Goal: Task Accomplishment & Management: Manage account settings

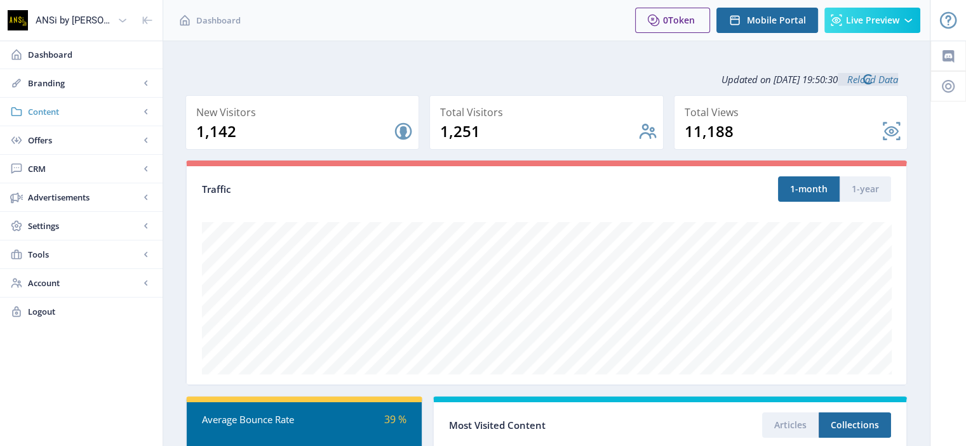
click at [58, 112] on span "Content" at bounding box center [84, 111] width 112 height 13
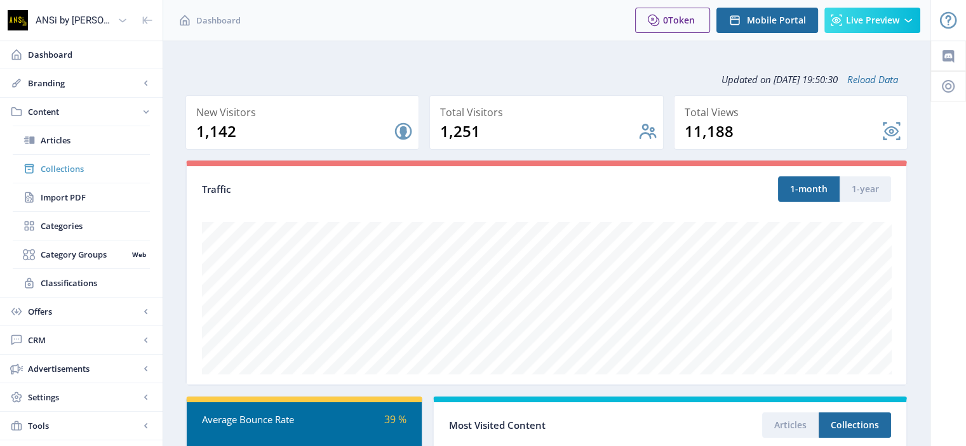
click at [56, 171] on span "Collections" at bounding box center [95, 169] width 109 height 13
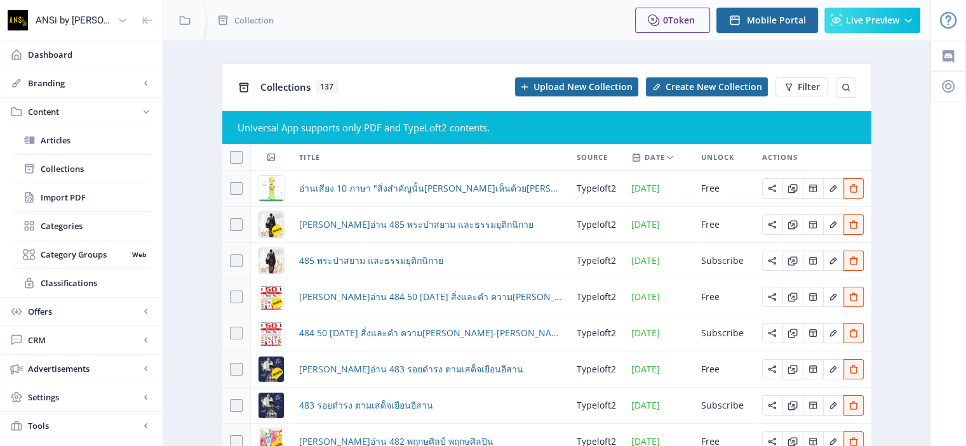
scroll to position [170, 0]
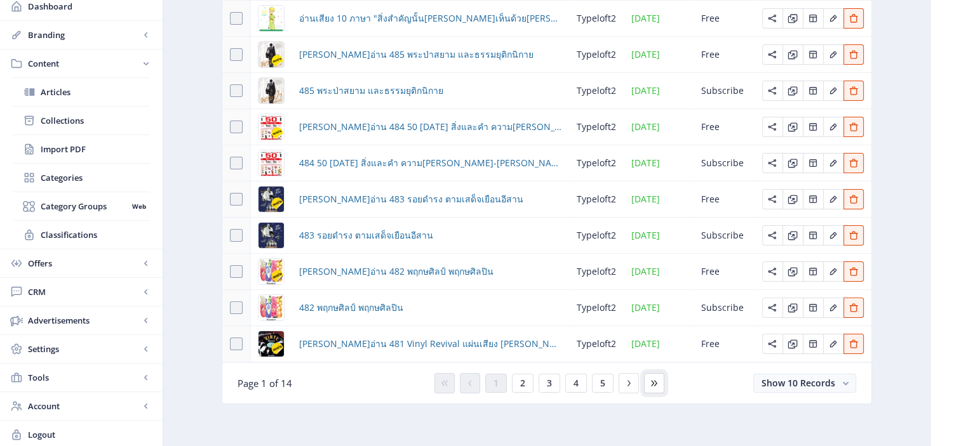
click at [654, 382] on icon at bounding box center [654, 384] width 10 height 10
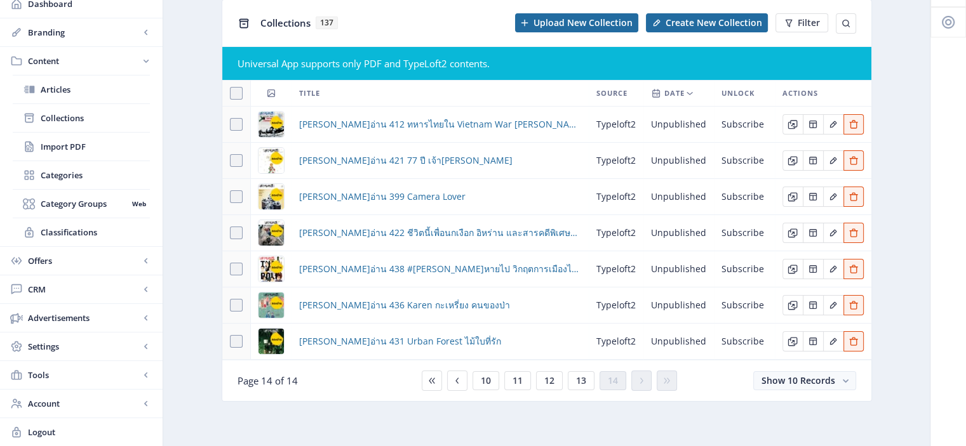
scroll to position [62, 0]
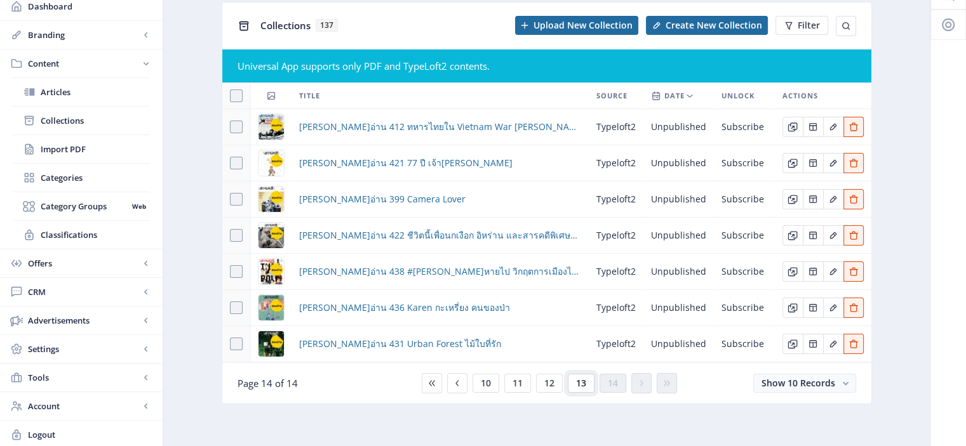
click at [586, 383] on button "13" at bounding box center [581, 383] width 27 height 19
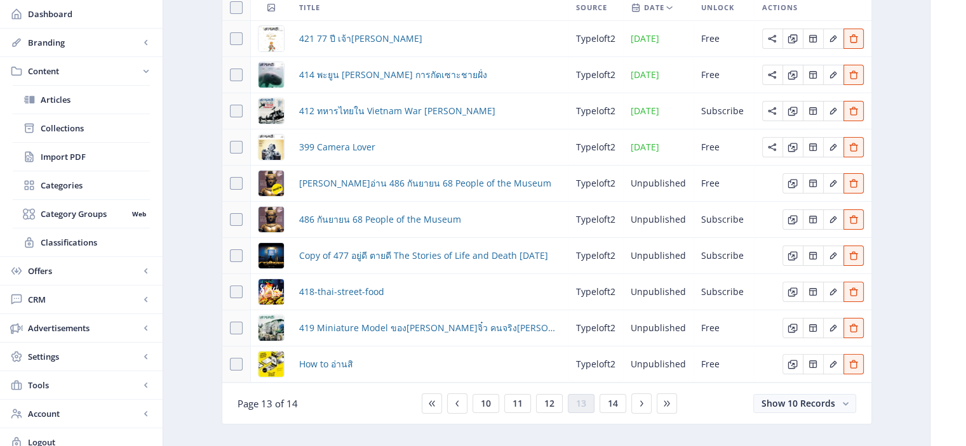
scroll to position [151, 0]
click at [832, 179] on icon "Edit page" at bounding box center [833, 183] width 10 height 10
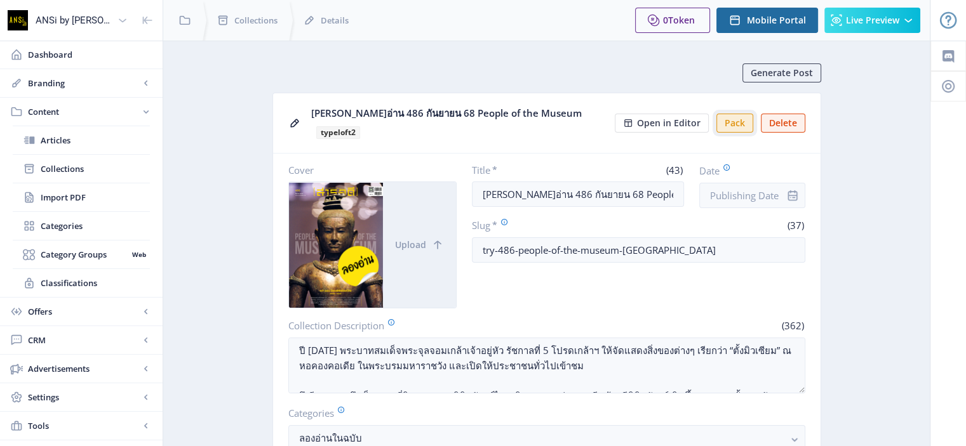
click at [729, 114] on button "Pack" at bounding box center [734, 123] width 37 height 19
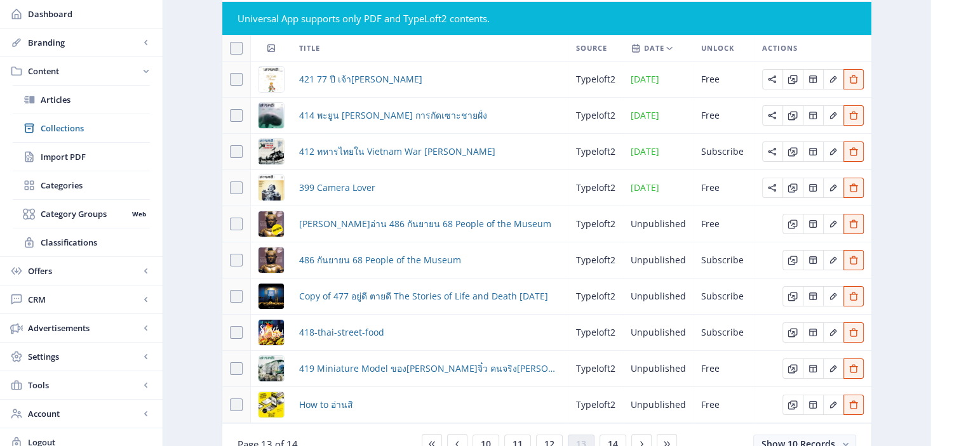
scroll to position [170, 0]
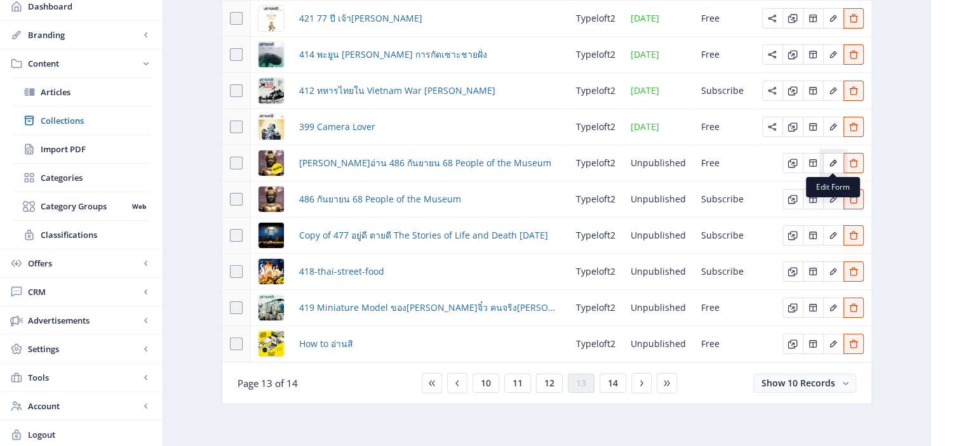
click at [830, 161] on icon "Edit page" at bounding box center [833, 163] width 10 height 10
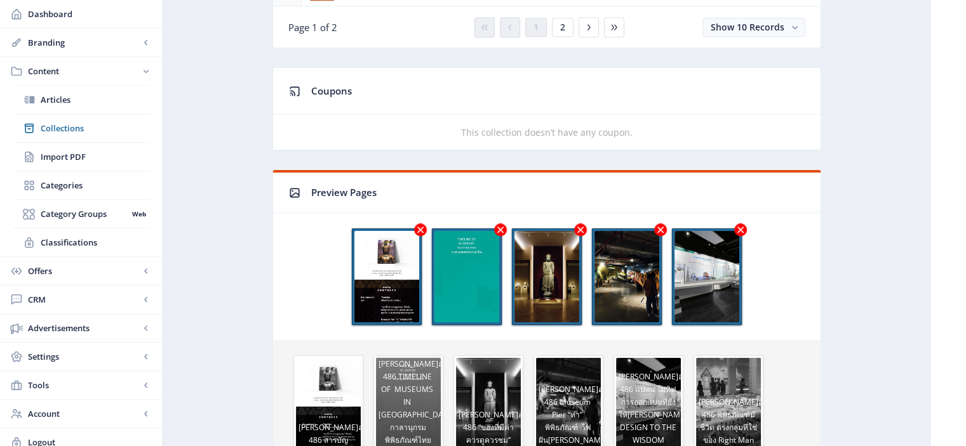
scroll to position [1015, 0]
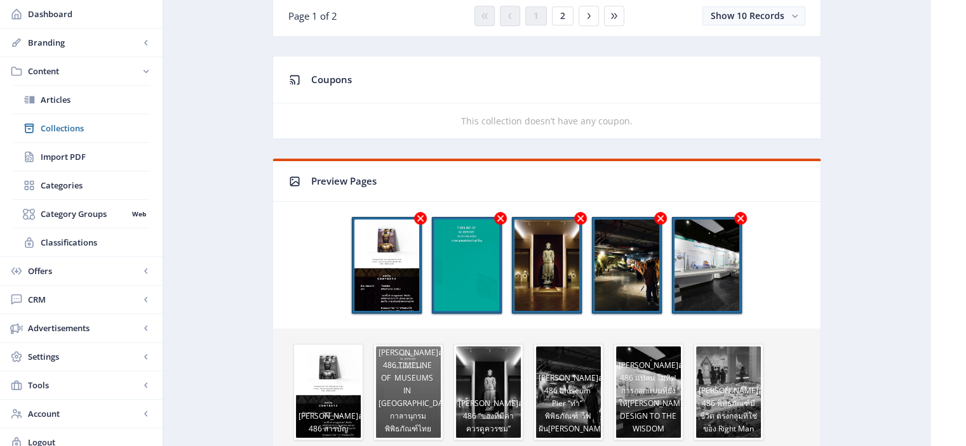
click at [421, 215] on icon at bounding box center [420, 218] width 6 height 6
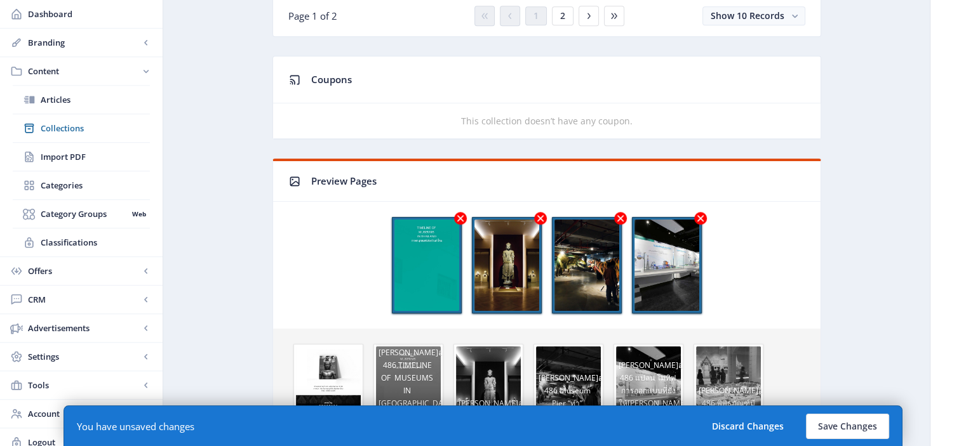
click at [460, 215] on icon at bounding box center [460, 218] width 6 height 6
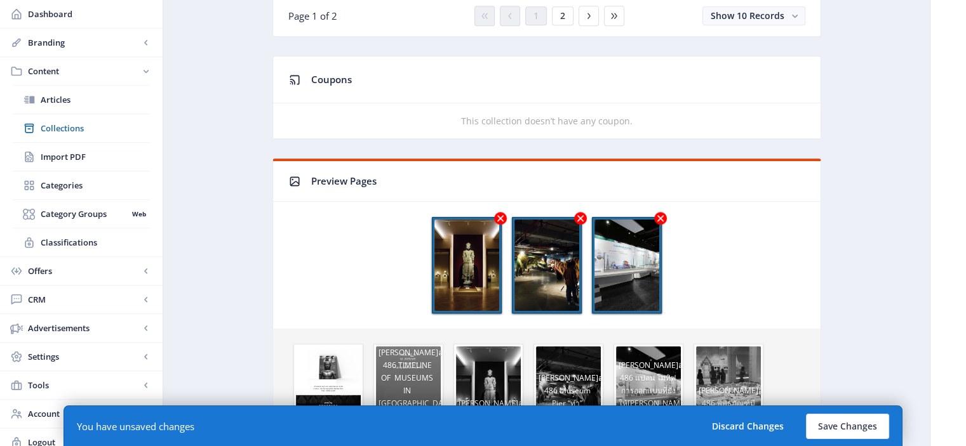
click at [500, 215] on icon at bounding box center [500, 218] width 6 height 6
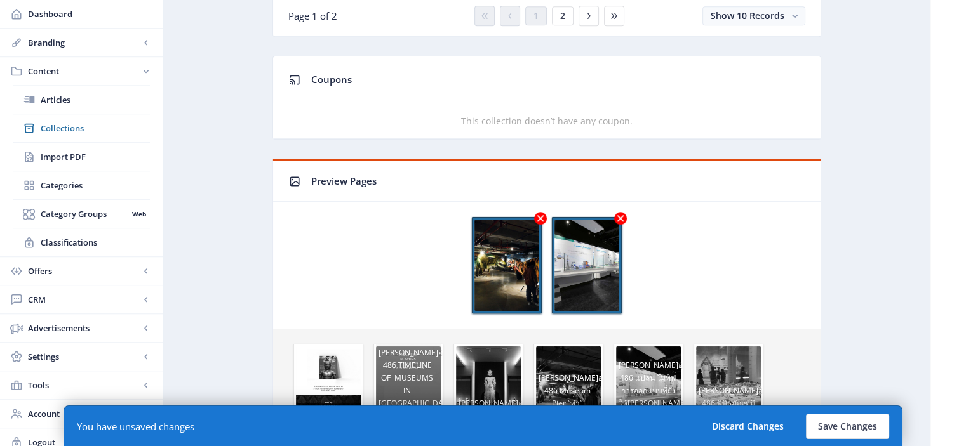
click at [536, 214] on icon at bounding box center [540, 218] width 13 height 13
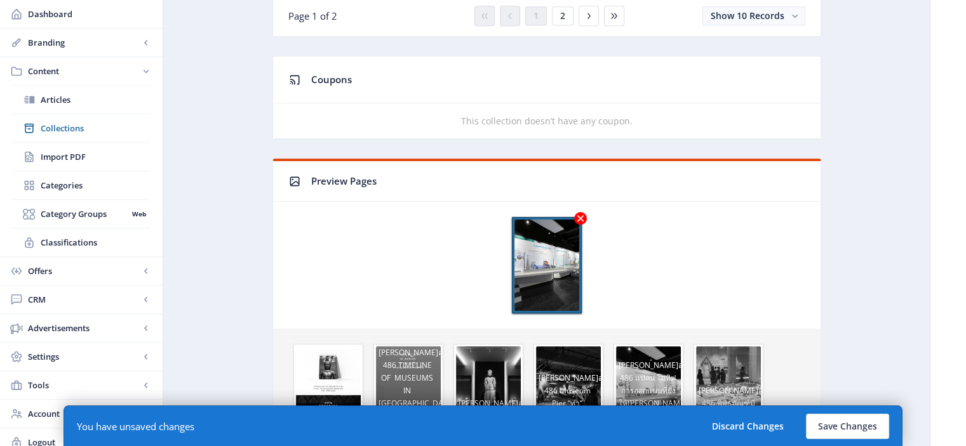
click at [579, 215] on icon at bounding box center [580, 218] width 6 height 6
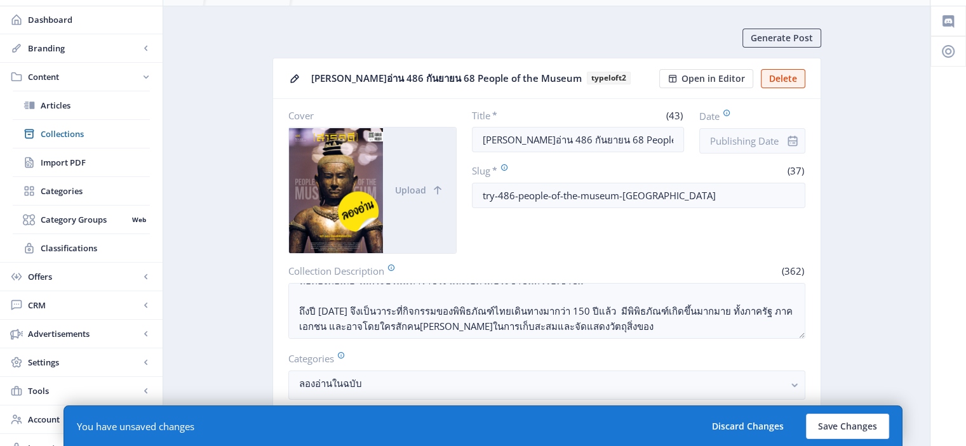
scroll to position [34, 0]
click at [741, 133] on input "Date" at bounding box center [752, 141] width 106 height 25
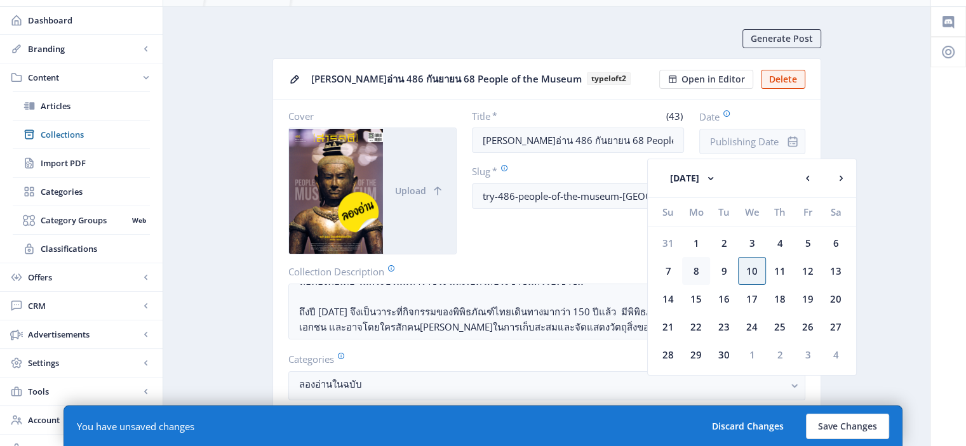
click at [697, 272] on div "8" at bounding box center [696, 271] width 28 height 28
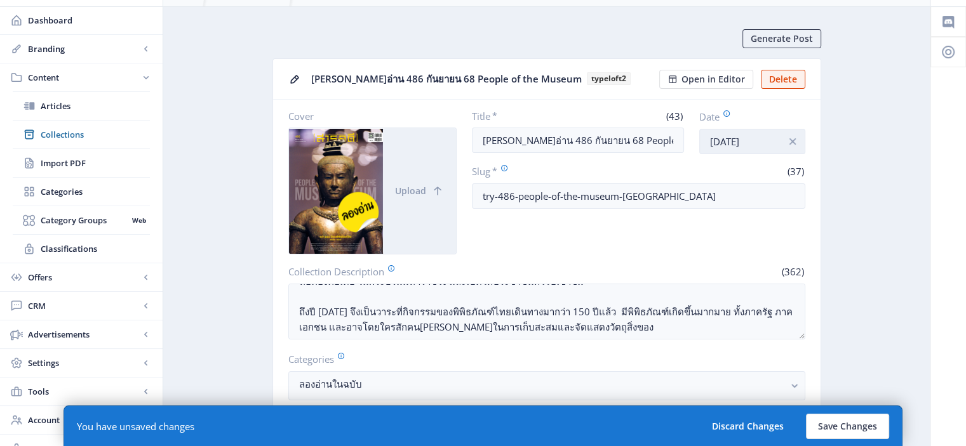
click at [763, 142] on input "Sep 8, 2025" at bounding box center [752, 141] width 106 height 25
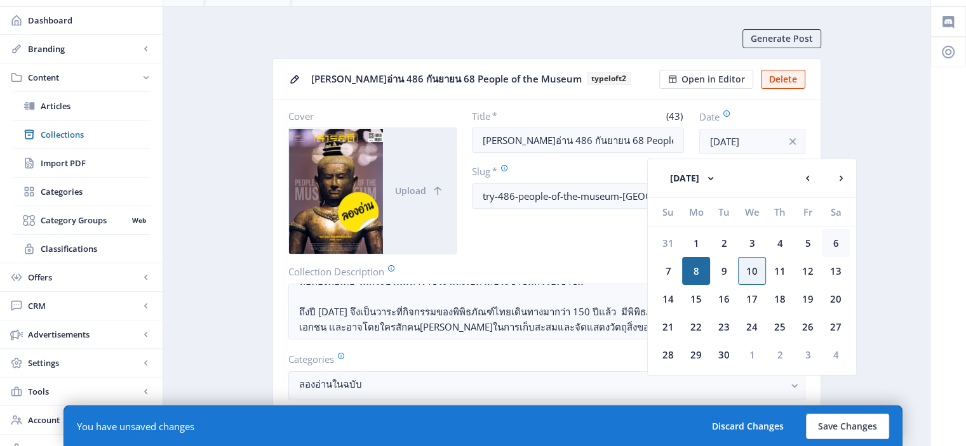
click at [834, 243] on div "6" at bounding box center [836, 243] width 28 height 28
type input "Sep 6, 2025"
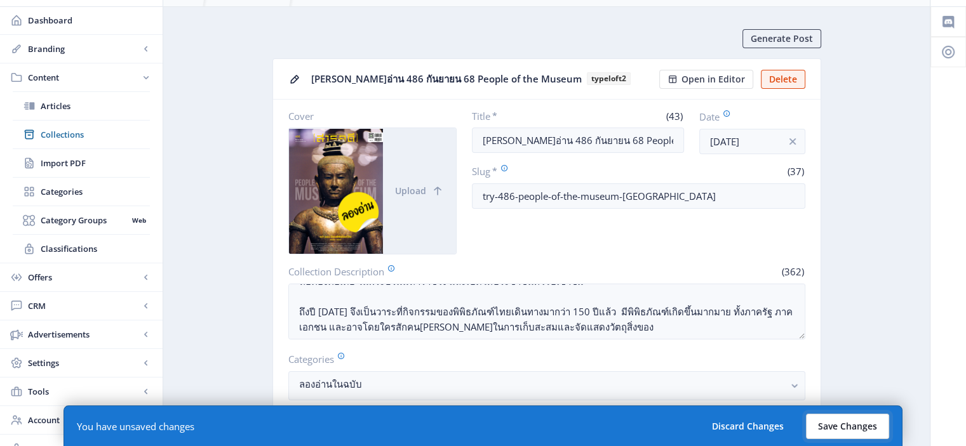
click at [855, 430] on button "Save Changes" at bounding box center [847, 426] width 83 height 25
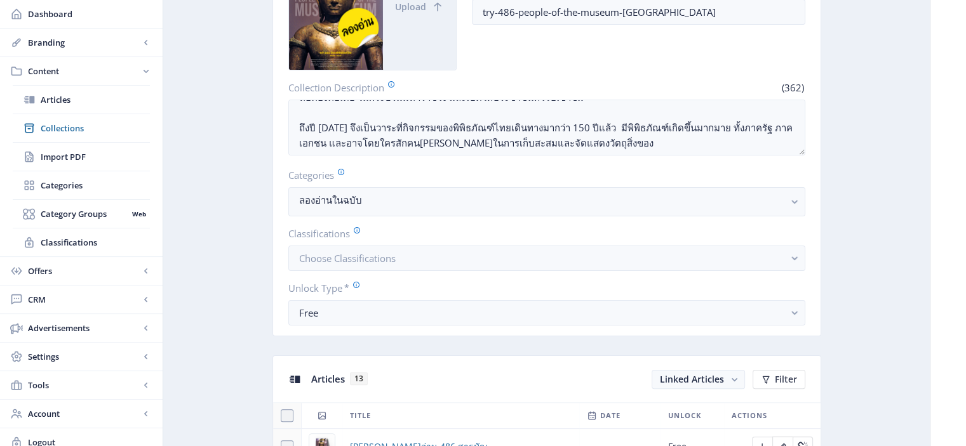
scroll to position [0, 0]
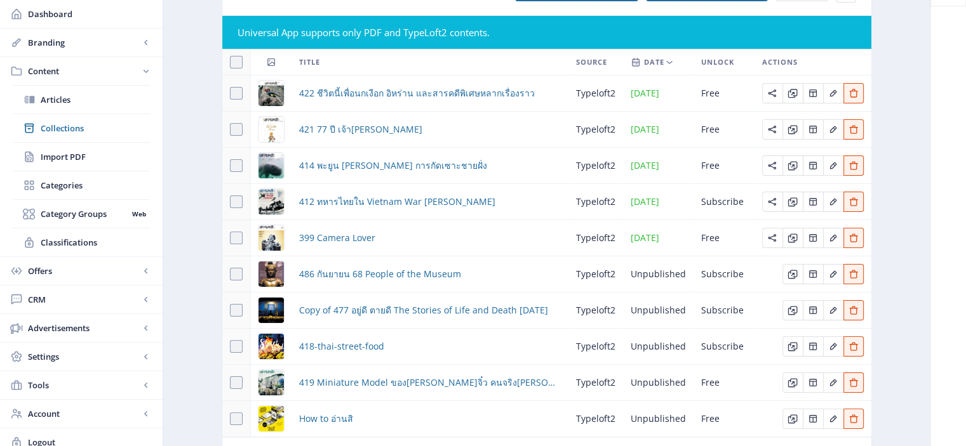
scroll to position [170, 0]
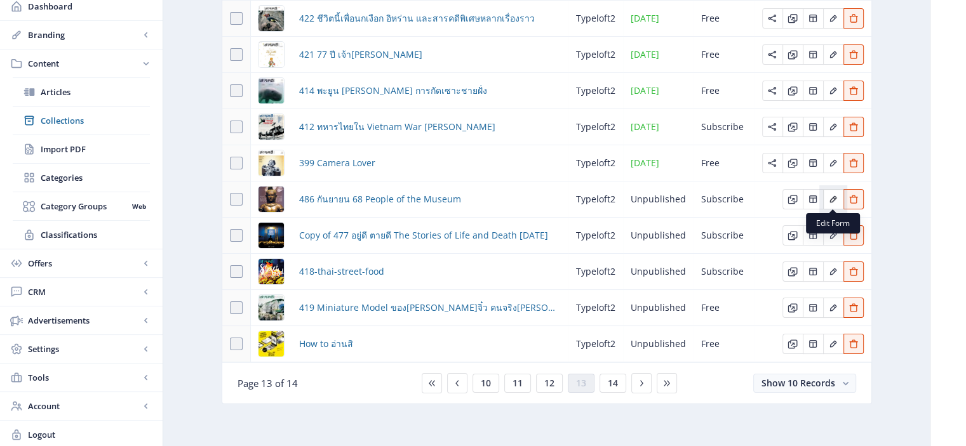
click at [834, 198] on icon "Edit page" at bounding box center [833, 199] width 10 height 10
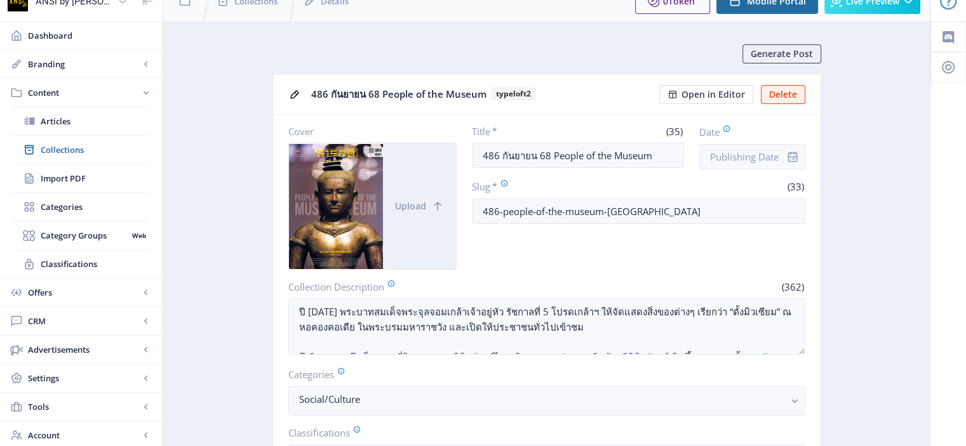
scroll to position [20, 0]
click at [734, 147] on input "Date" at bounding box center [752, 156] width 106 height 25
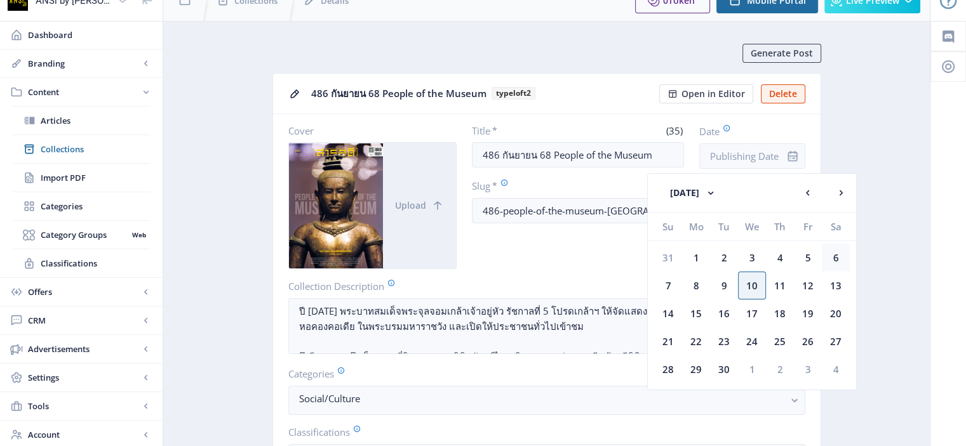
click at [833, 251] on div "6" at bounding box center [836, 258] width 28 height 28
type input "Sep 6, 2025"
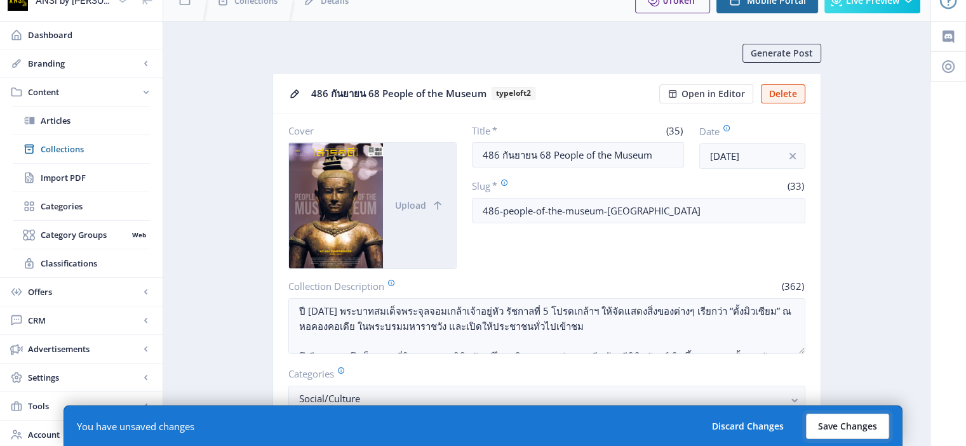
click at [833, 424] on button "Save Changes" at bounding box center [847, 426] width 83 height 25
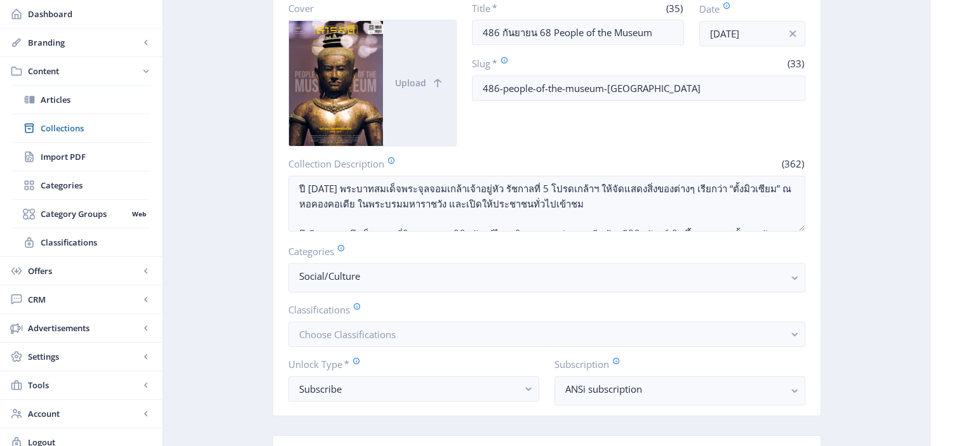
scroll to position [0, 0]
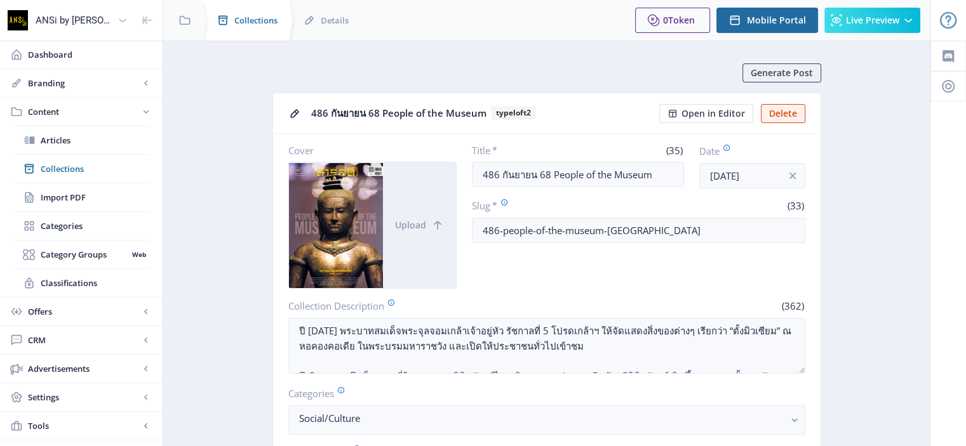
click at [251, 23] on span "Collections" at bounding box center [255, 20] width 43 height 13
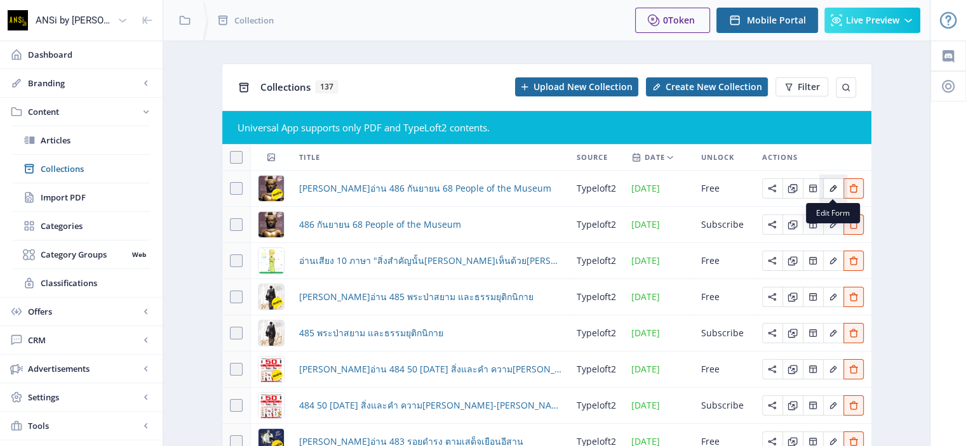
click at [831, 192] on icon "Edit page" at bounding box center [833, 189] width 10 height 10
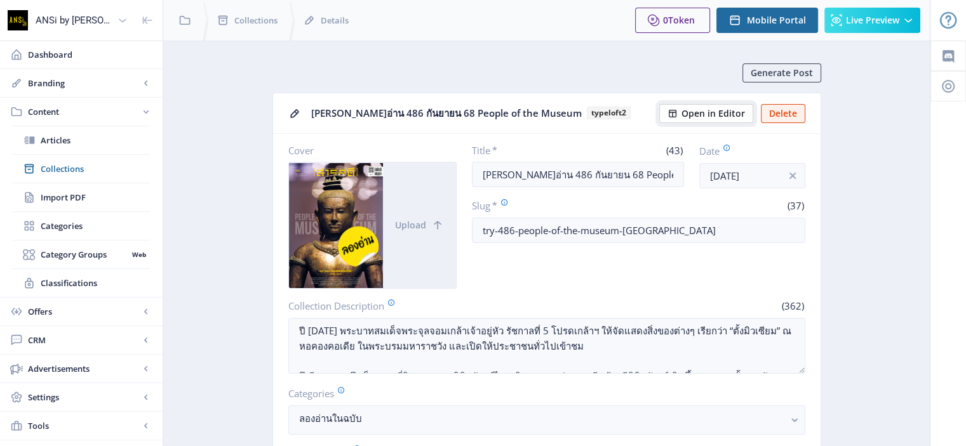
click at [713, 114] on span "Open in Editor" at bounding box center [713, 114] width 64 height 10
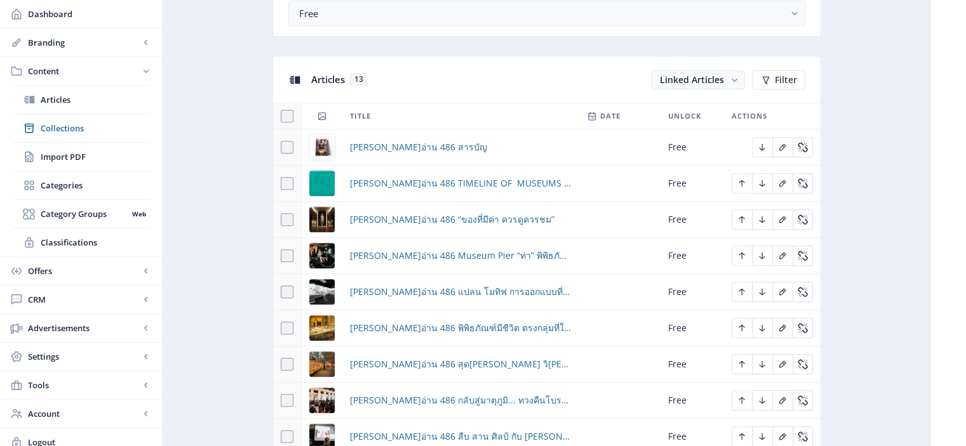
scroll to position [521, 0]
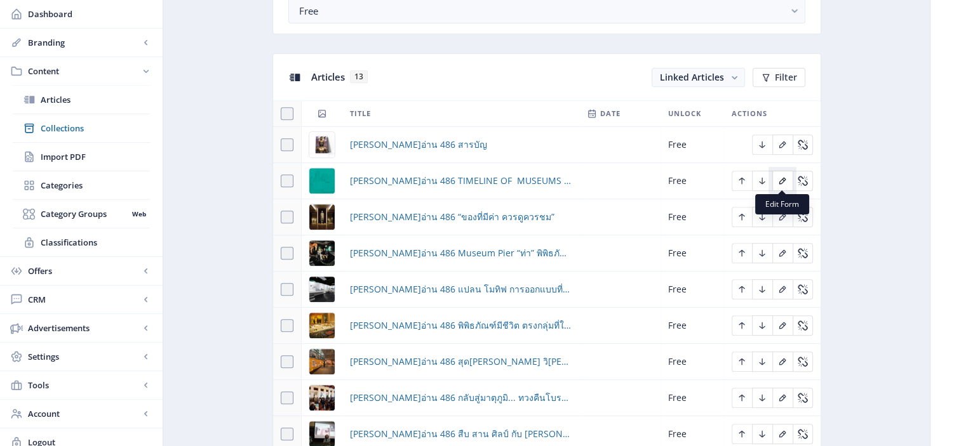
click at [784, 183] on icon "Edit page" at bounding box center [782, 181] width 10 height 10
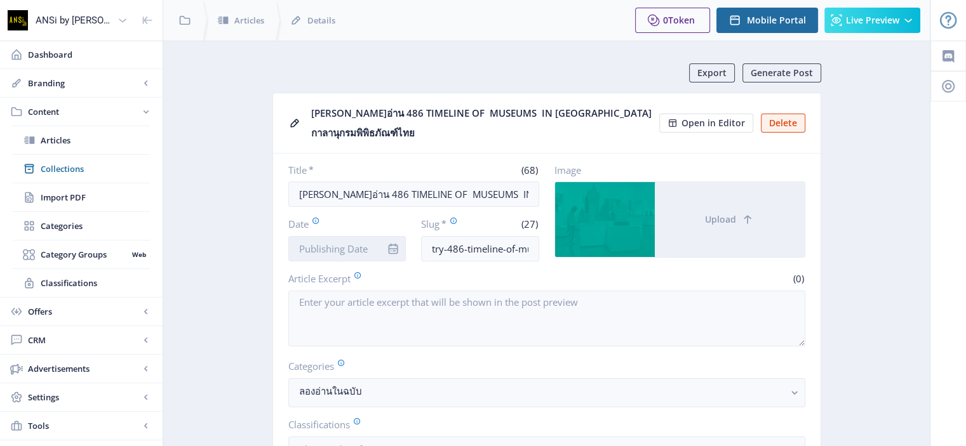
click at [360, 248] on input "Date" at bounding box center [347, 248] width 118 height 25
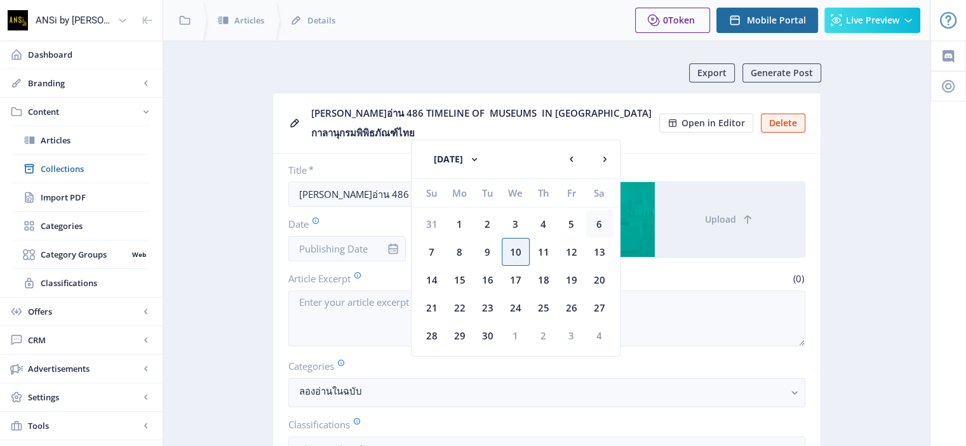
click at [594, 224] on div "6" at bounding box center [600, 224] width 28 height 28
type input "Sep 6, 2025"
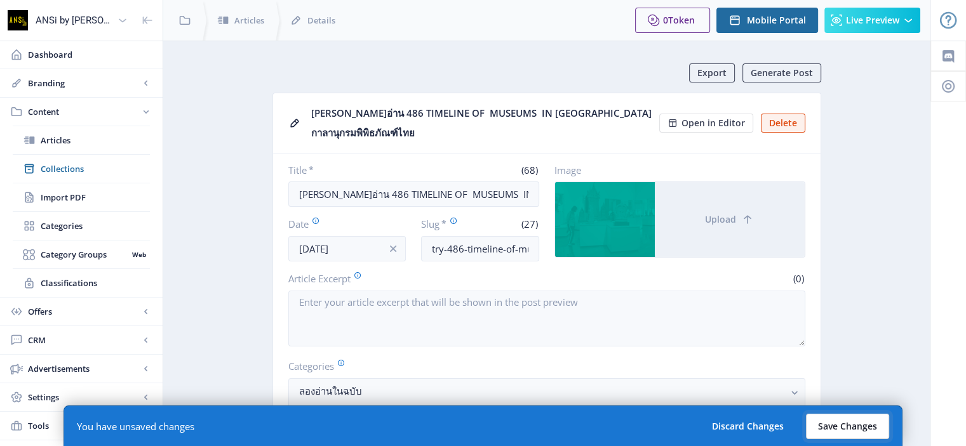
click at [852, 431] on button "Save Changes" at bounding box center [847, 426] width 83 height 25
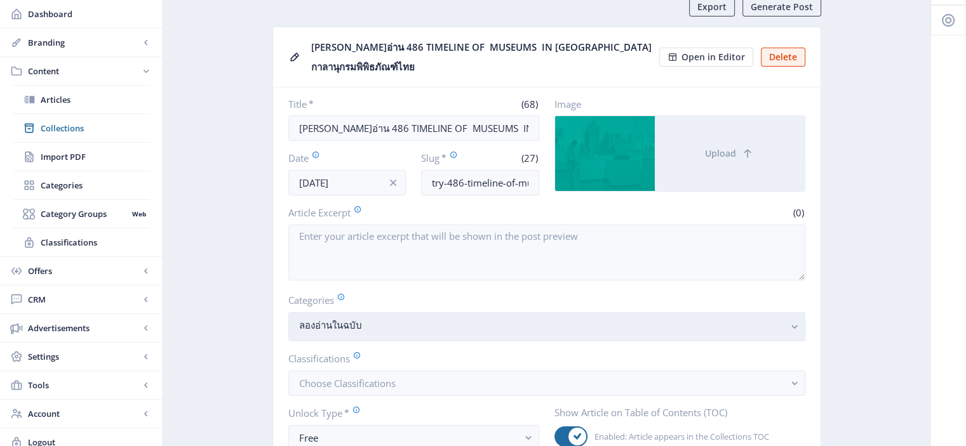
scroll to position [66, 0]
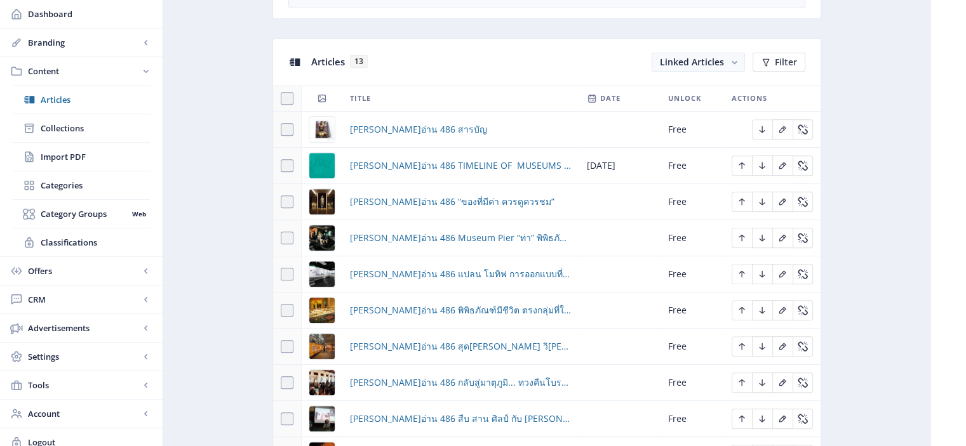
scroll to position [535, 0]
click at [782, 199] on icon "Edit page" at bounding box center [782, 202] width 7 height 7
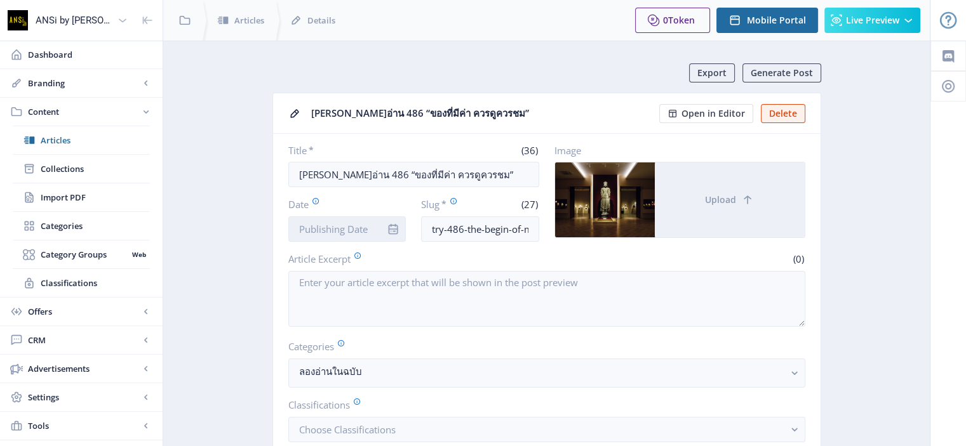
click at [315, 223] on input "Date" at bounding box center [347, 229] width 118 height 25
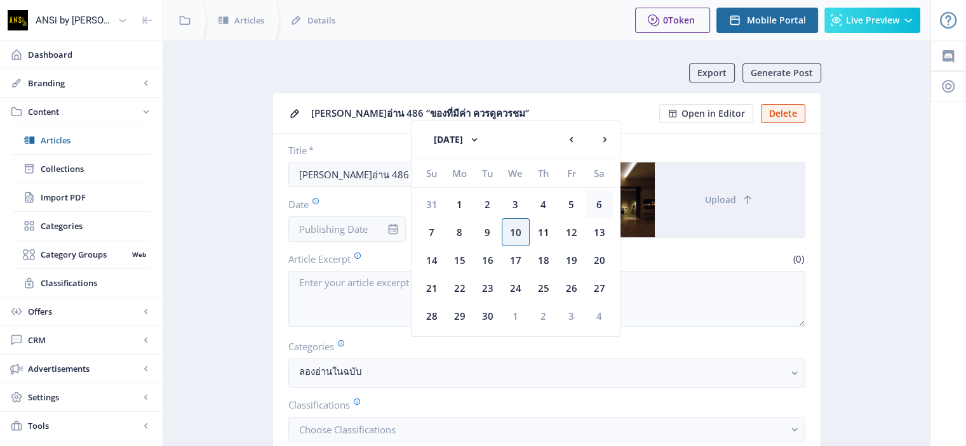
click at [598, 201] on div "6" at bounding box center [600, 205] width 28 height 28
type input "Sep 6, 2025"
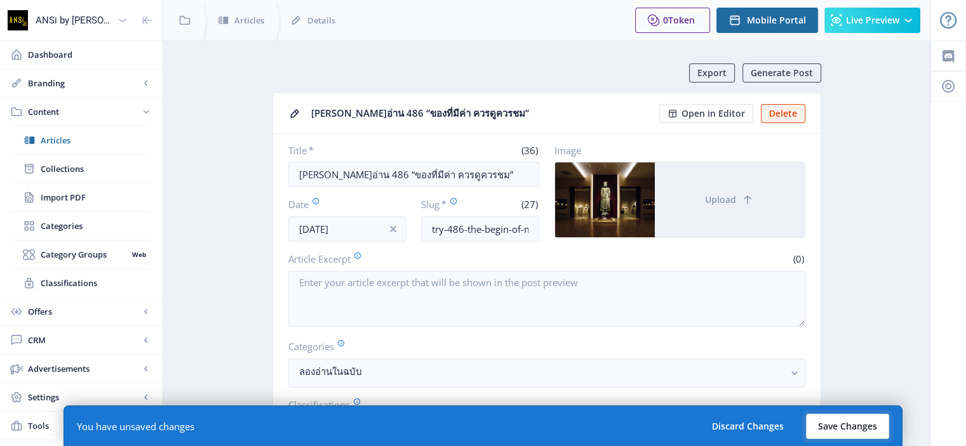
click at [836, 421] on button "Save Changes" at bounding box center [847, 426] width 83 height 25
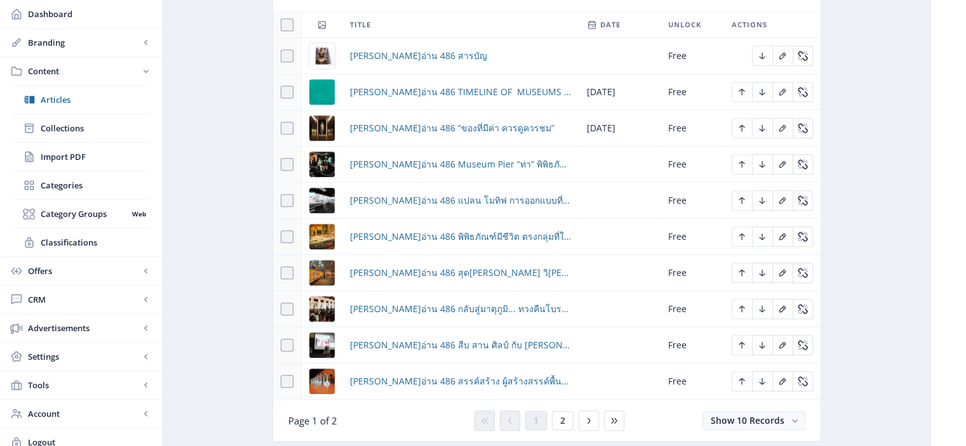
scroll to position [621, 0]
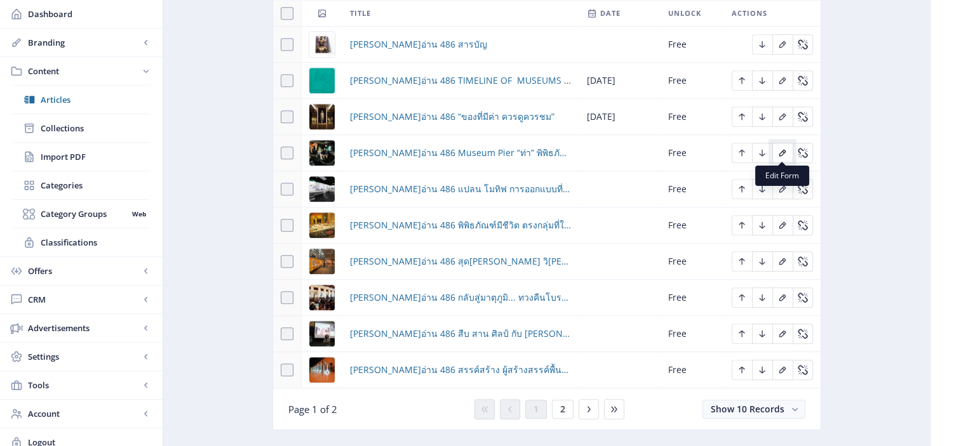
click at [780, 151] on icon "Edit page" at bounding box center [782, 153] width 7 height 7
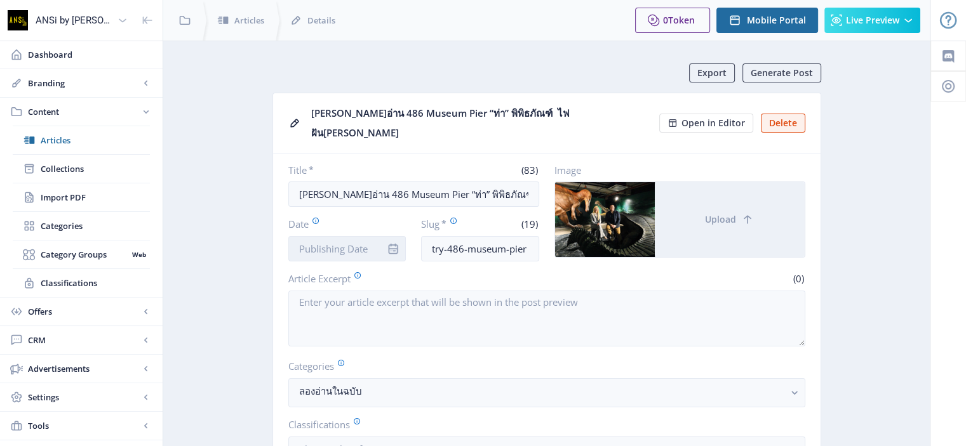
click at [325, 256] on input "Date" at bounding box center [347, 248] width 118 height 25
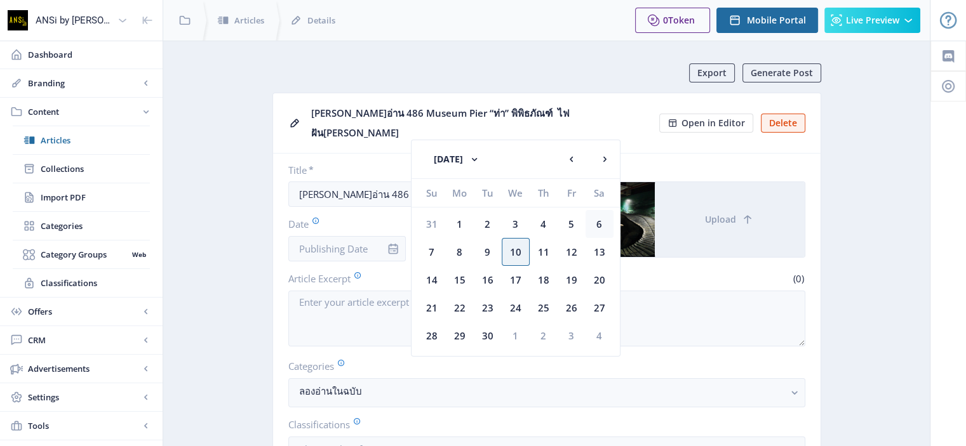
click at [600, 224] on div "6" at bounding box center [600, 224] width 28 height 28
type input "Sep 6, 2025"
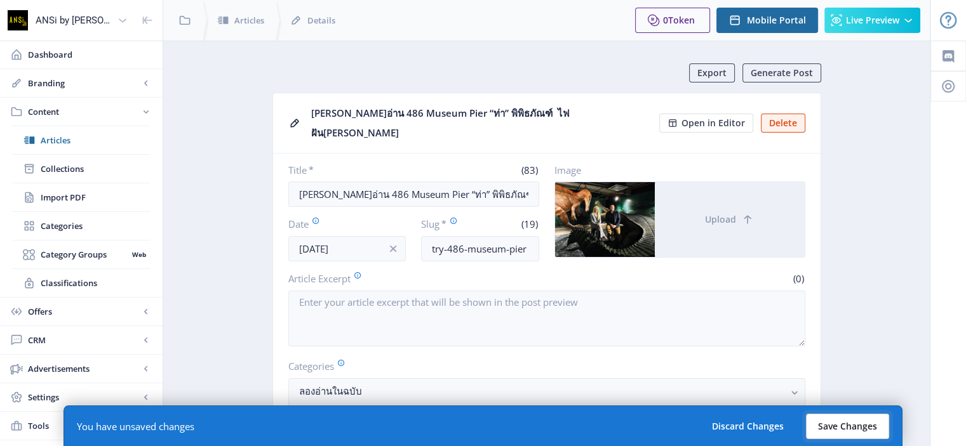
click at [850, 427] on button "Save Changes" at bounding box center [847, 426] width 83 height 25
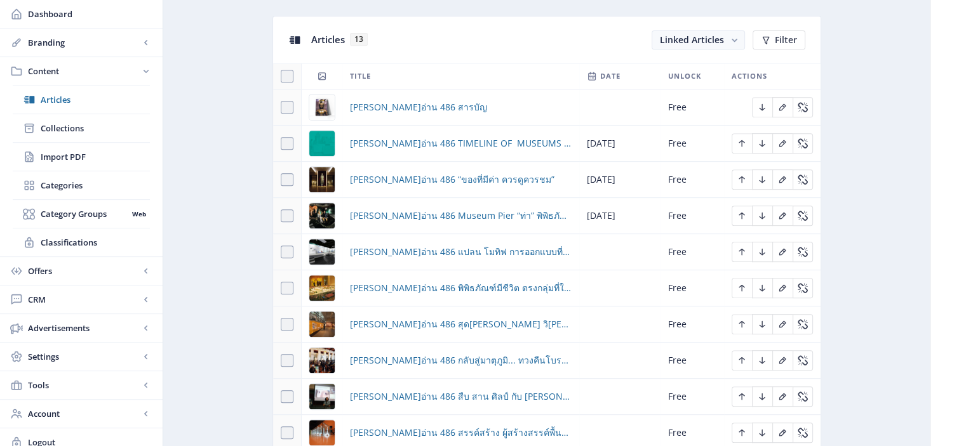
scroll to position [558, 0]
click at [779, 248] on icon "Edit page" at bounding box center [782, 253] width 10 height 10
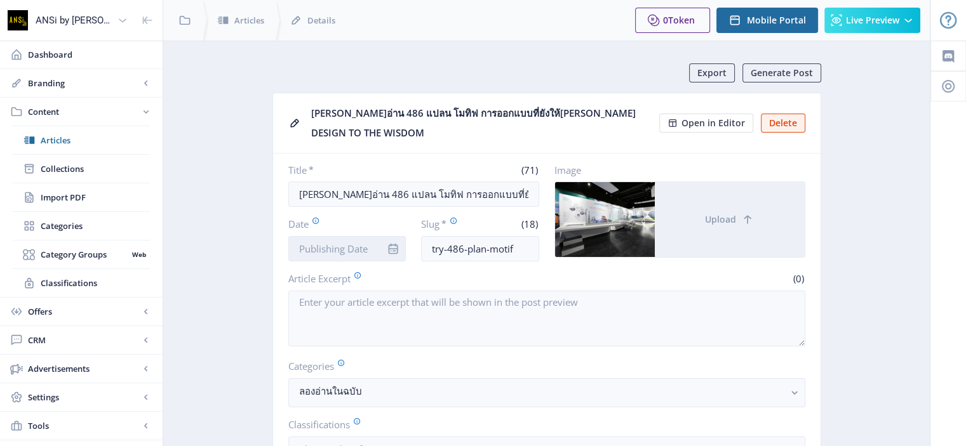
click at [313, 243] on input "Date" at bounding box center [347, 248] width 118 height 25
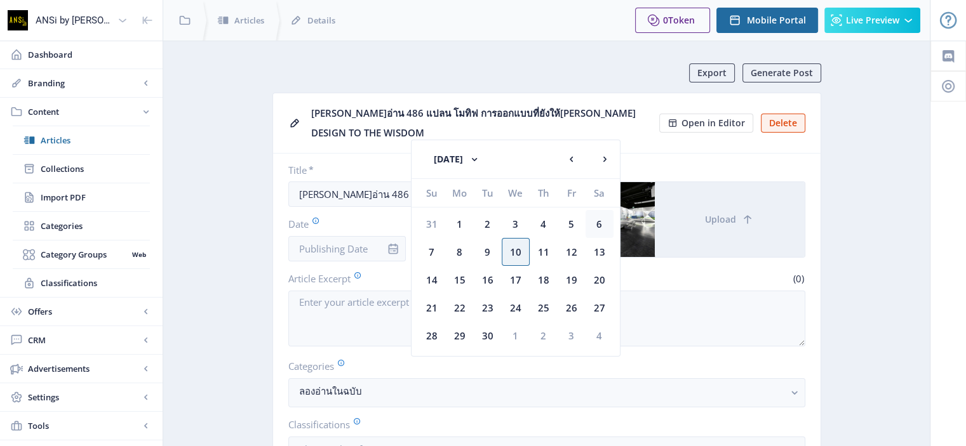
click at [592, 222] on div "6" at bounding box center [600, 224] width 28 height 28
type input "Sep 6, 2025"
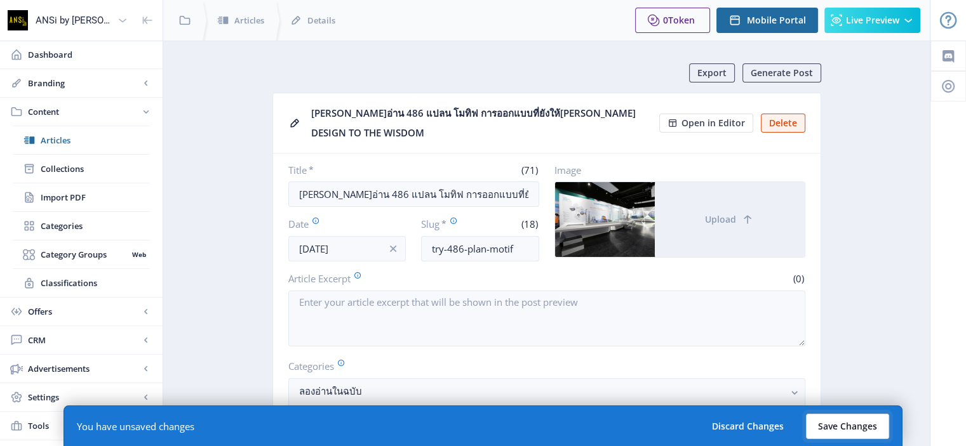
click at [836, 432] on button "Save Changes" at bounding box center [847, 426] width 83 height 25
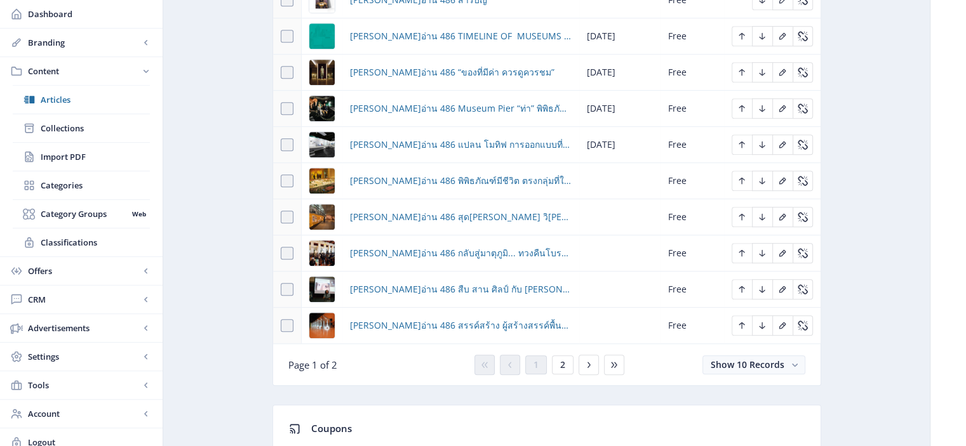
scroll to position [665, 0]
click at [780, 178] on icon "Edit page" at bounding box center [782, 182] width 10 height 10
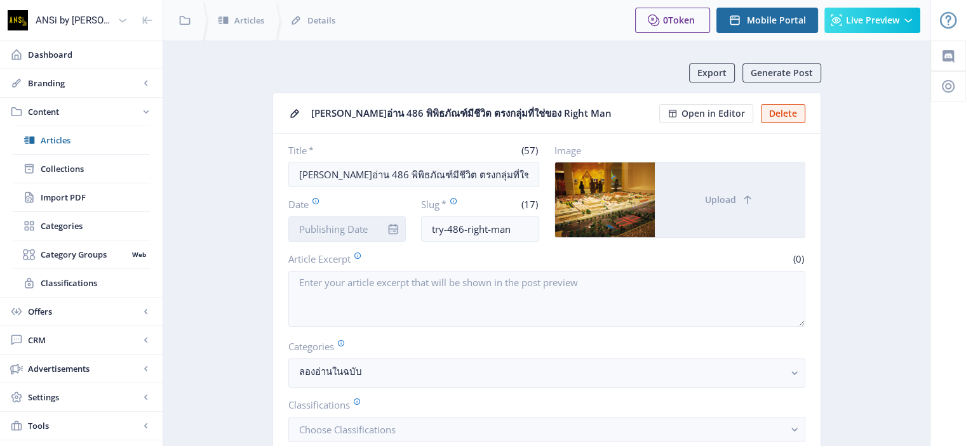
click at [325, 228] on input "Date" at bounding box center [347, 229] width 118 height 25
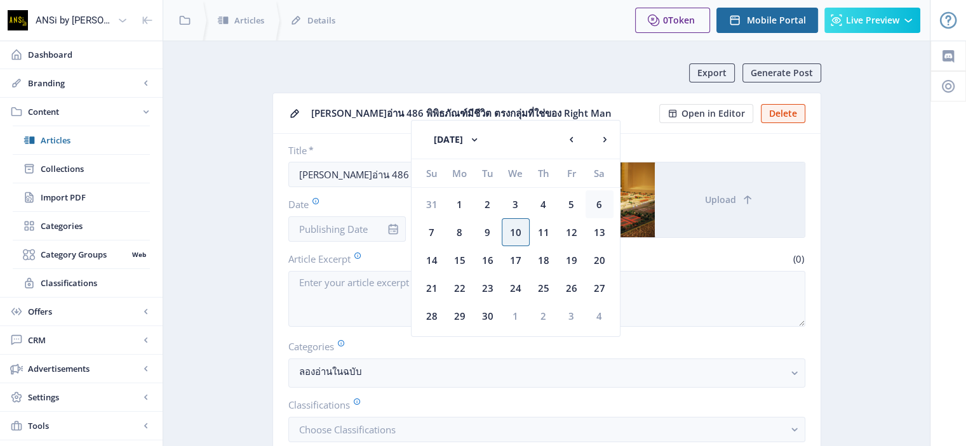
click at [600, 202] on div "6" at bounding box center [600, 205] width 28 height 28
type input "Sep 6, 2025"
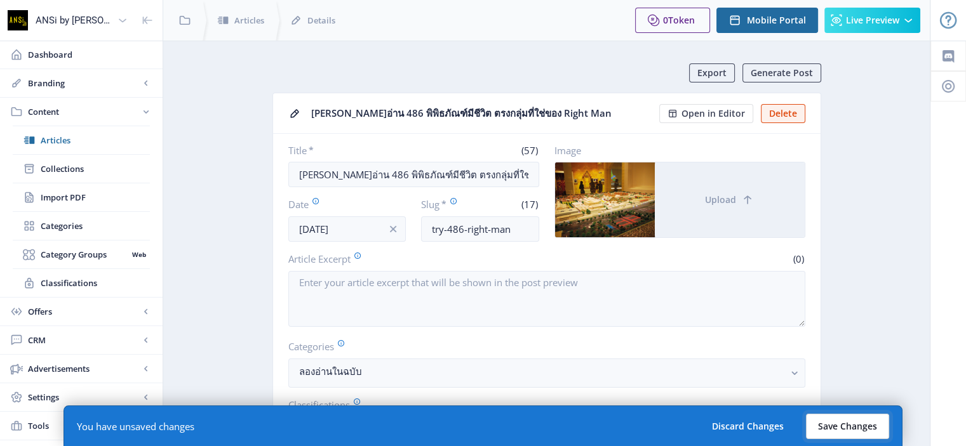
click at [829, 429] on button "Save Changes" at bounding box center [847, 426] width 83 height 25
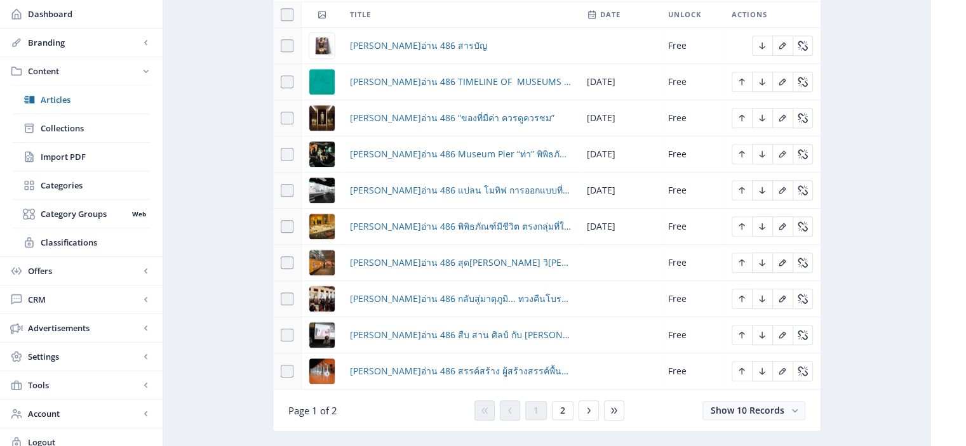
scroll to position [673, 0]
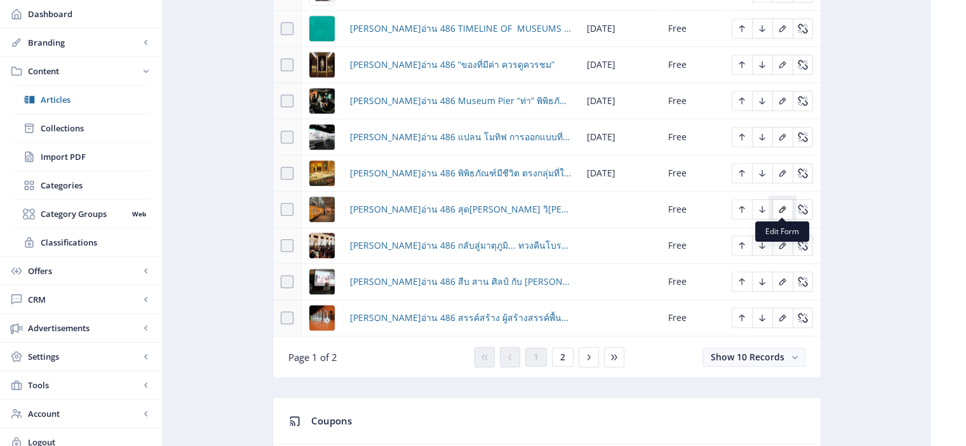
click at [778, 210] on icon "Edit page" at bounding box center [782, 209] width 10 height 10
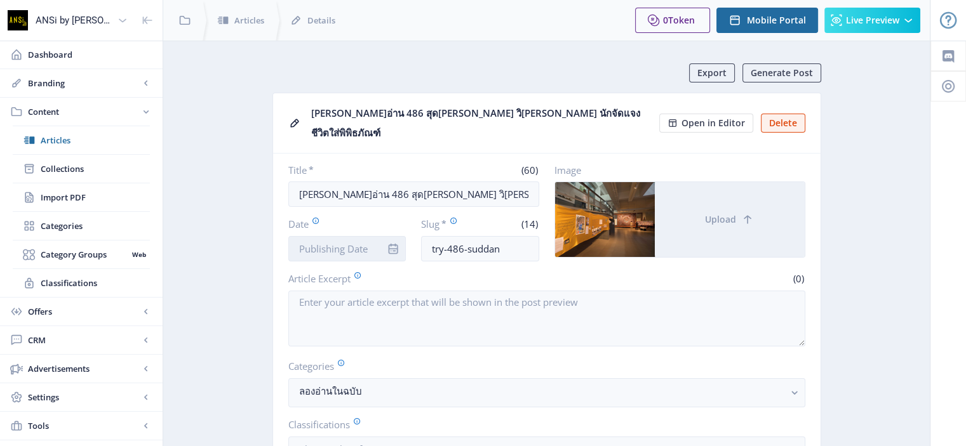
click at [334, 236] on input "Date" at bounding box center [347, 248] width 118 height 25
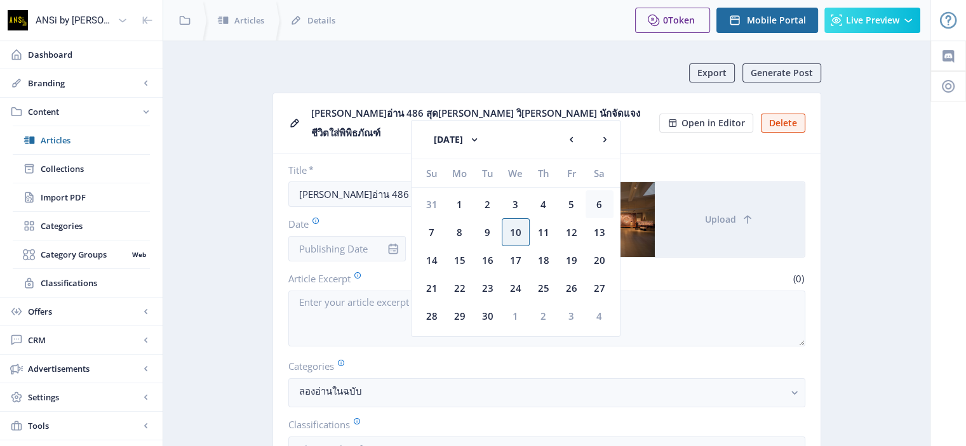
click at [596, 204] on div "6" at bounding box center [600, 205] width 28 height 28
type input "Sep 6, 2025"
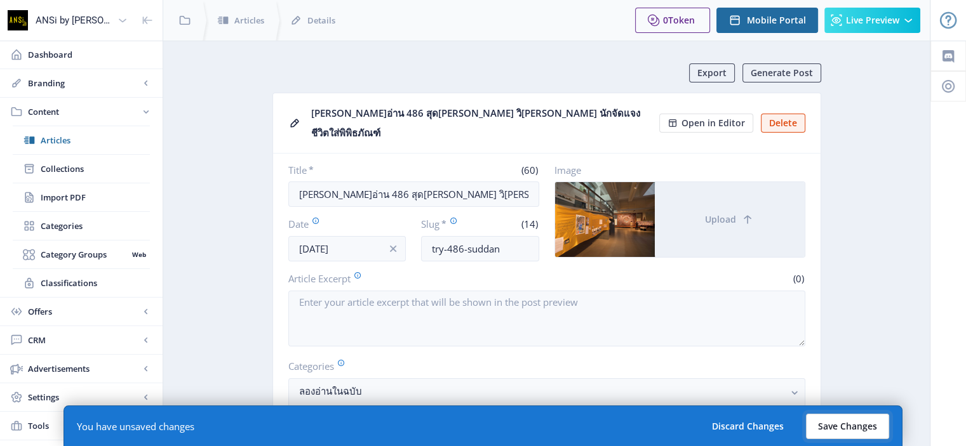
click at [828, 431] on button "Save Changes" at bounding box center [847, 426] width 83 height 25
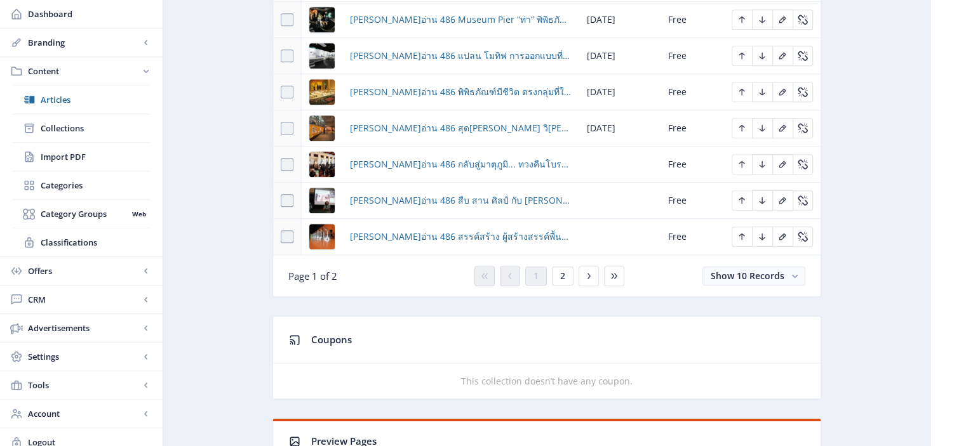
scroll to position [755, 0]
click at [782, 159] on icon "Edit page" at bounding box center [782, 164] width 10 height 10
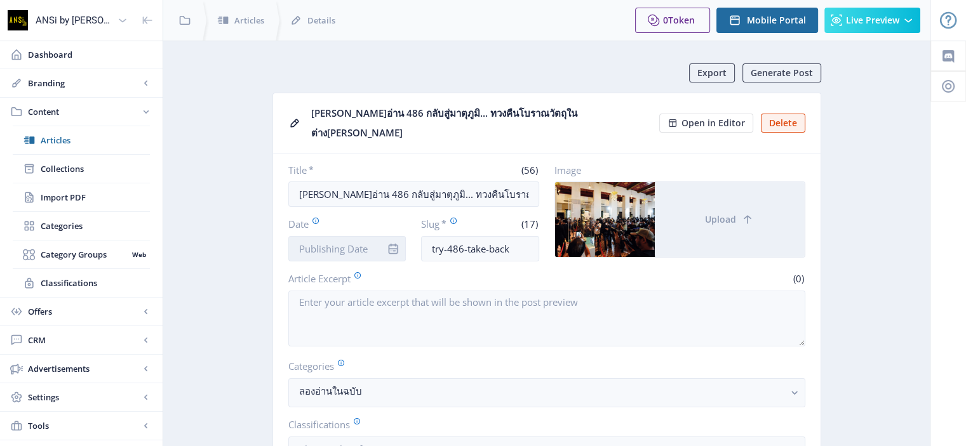
click at [326, 236] on input "Date" at bounding box center [347, 248] width 118 height 25
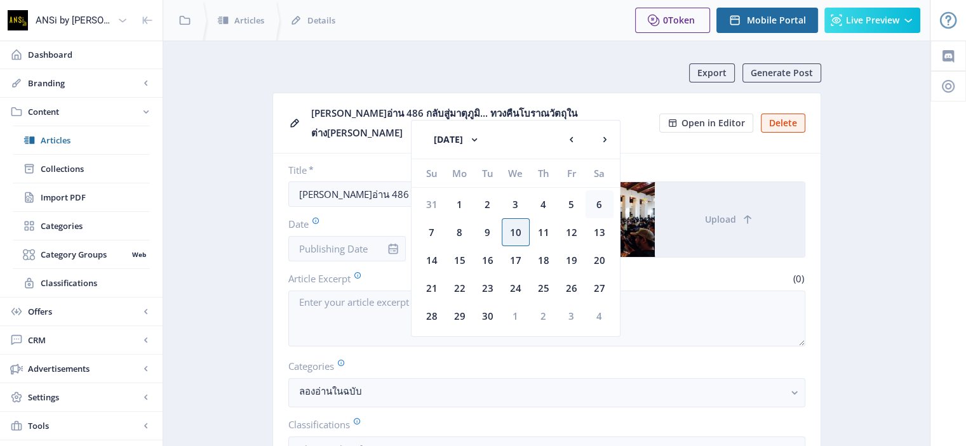
click at [600, 205] on div "6" at bounding box center [600, 205] width 28 height 28
type input "Sep 6, 2025"
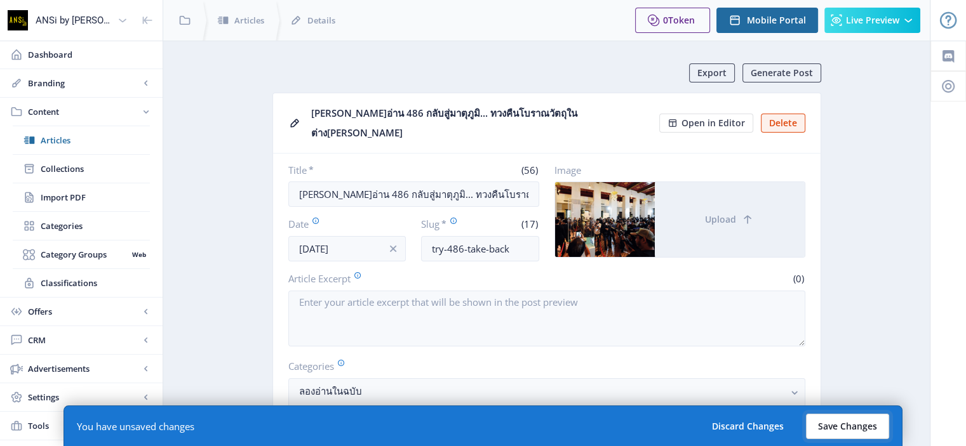
click at [826, 434] on button "Save Changes" at bounding box center [847, 426] width 83 height 25
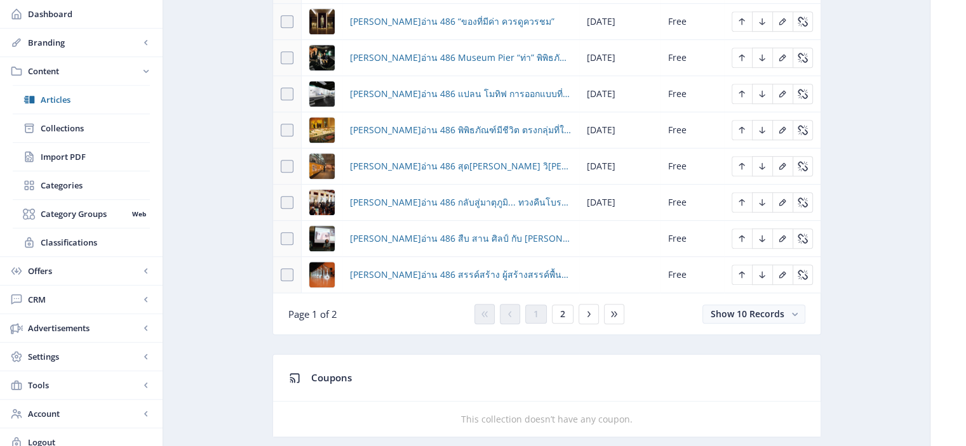
scroll to position [793, 0]
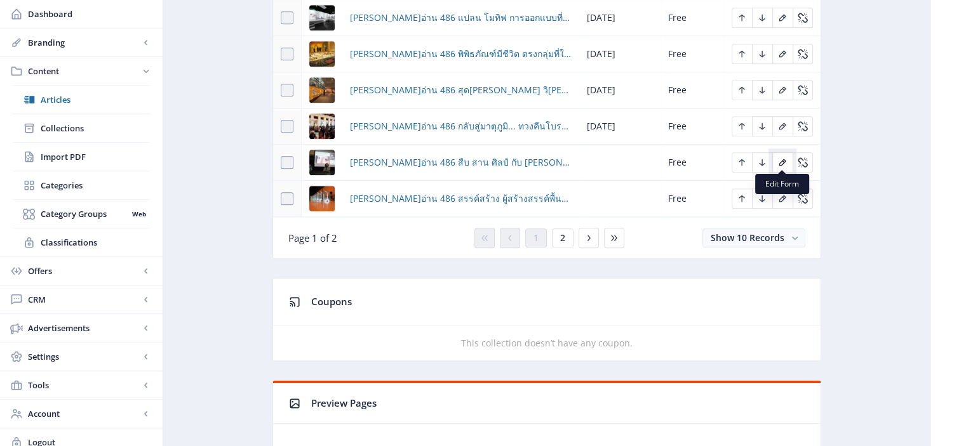
click at [780, 161] on icon "Edit page" at bounding box center [782, 162] width 10 height 10
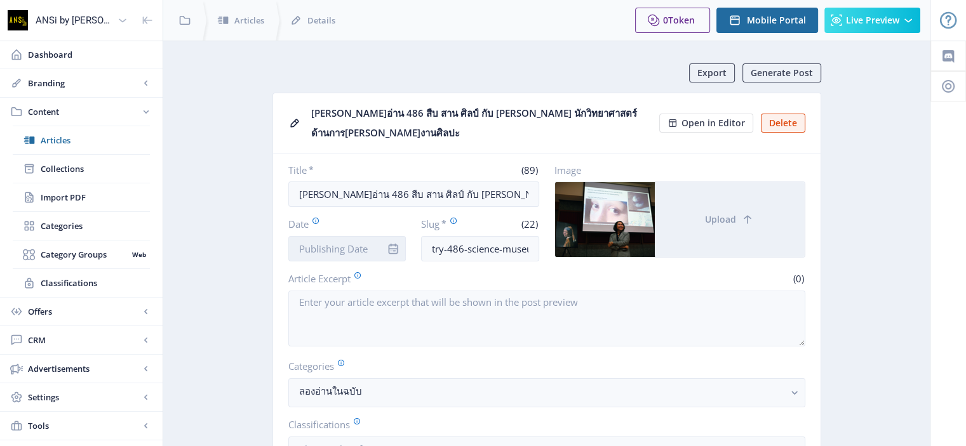
click at [330, 245] on input "Date" at bounding box center [347, 248] width 118 height 25
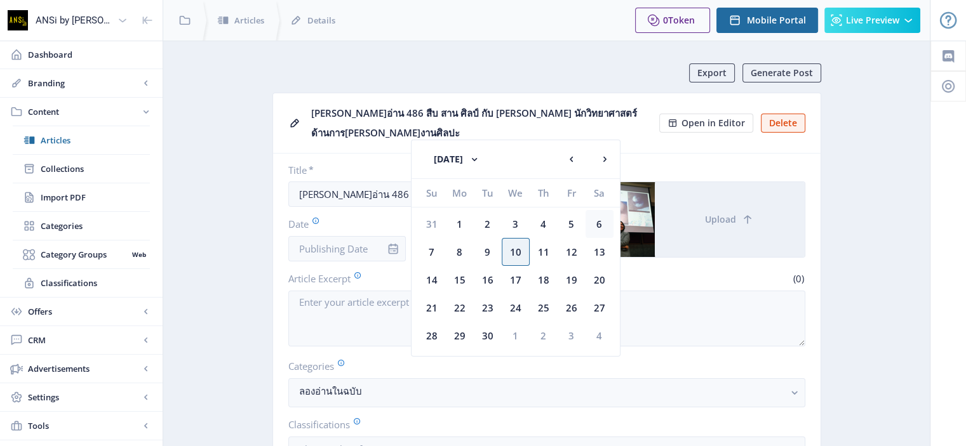
click at [598, 221] on div "6" at bounding box center [600, 224] width 28 height 28
type input "Sep 6, 2025"
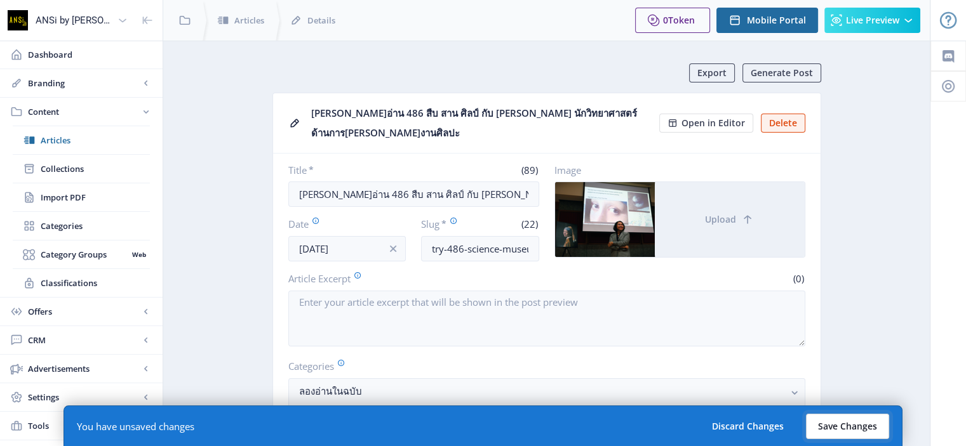
click at [833, 431] on button "Save Changes" at bounding box center [847, 426] width 83 height 25
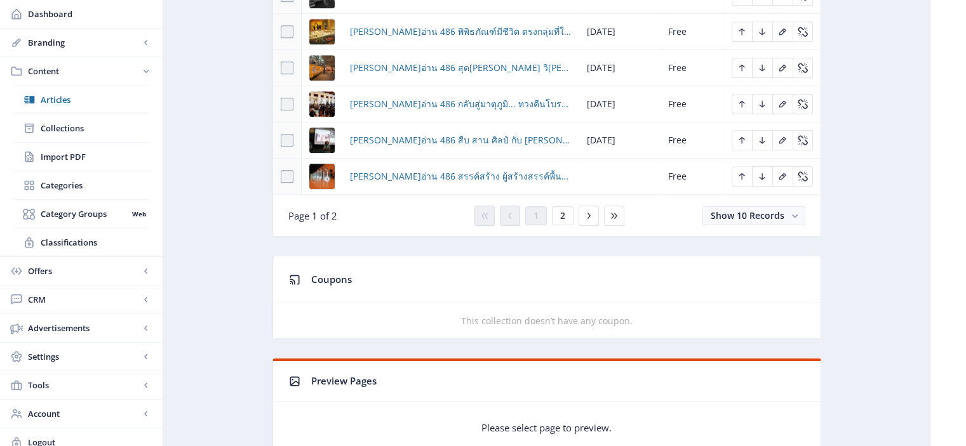
scroll to position [814, 0]
click at [781, 174] on icon "Edit page" at bounding box center [782, 177] width 7 height 7
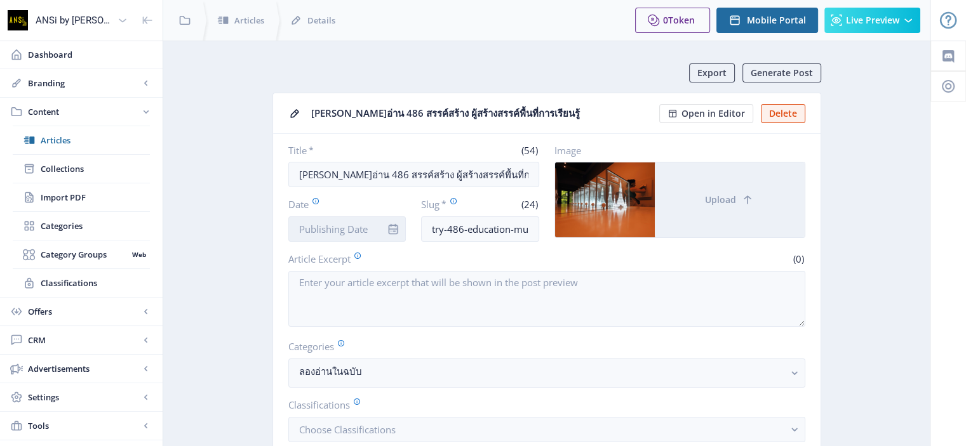
click at [333, 222] on input "Date" at bounding box center [347, 229] width 118 height 25
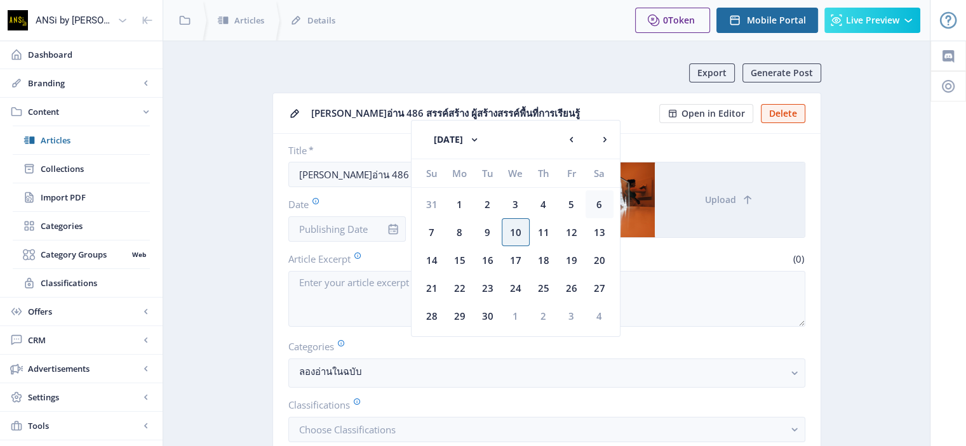
click at [592, 201] on div "6" at bounding box center [600, 205] width 28 height 28
type input "Sep 6, 2025"
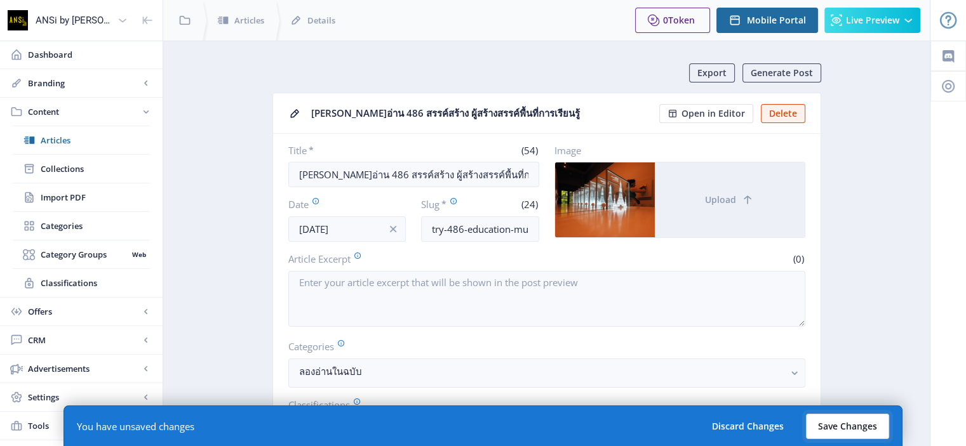
click at [845, 431] on button "Save Changes" at bounding box center [847, 426] width 83 height 25
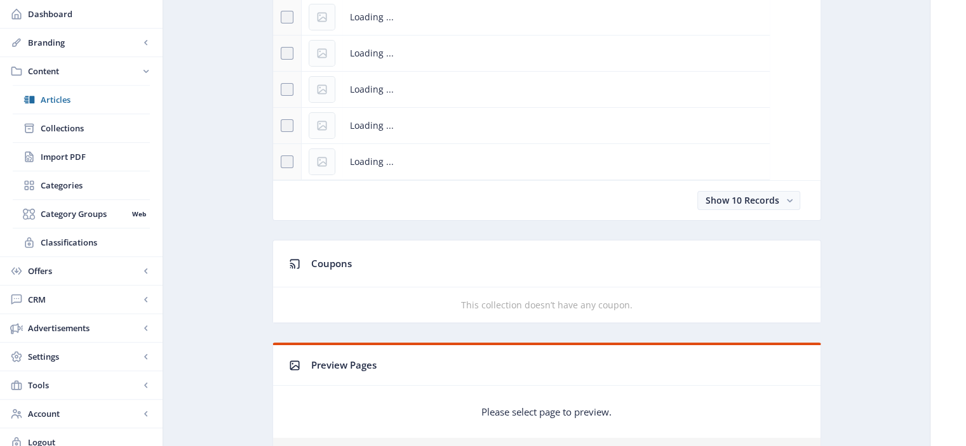
scroll to position [774, 0]
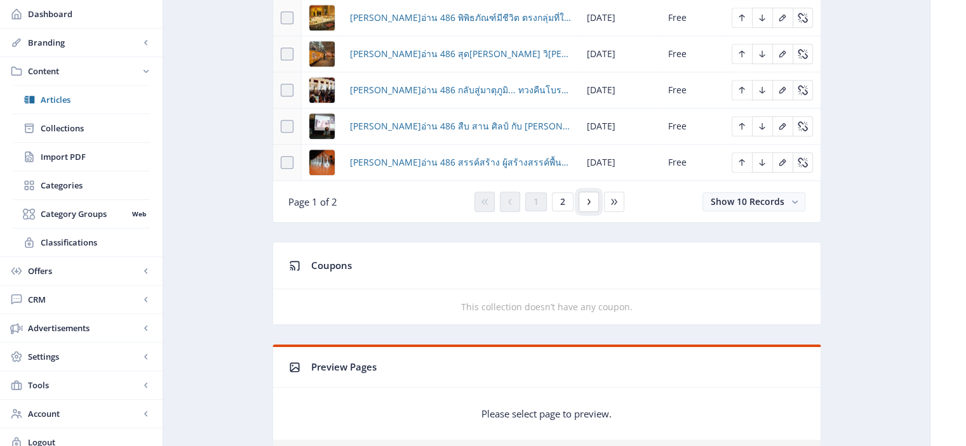
click at [589, 199] on icon at bounding box center [589, 202] width 10 height 10
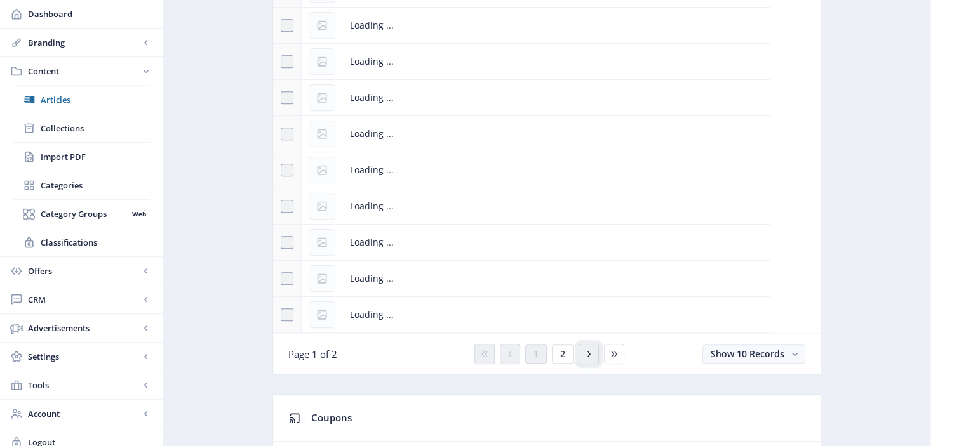
scroll to position [474, 0]
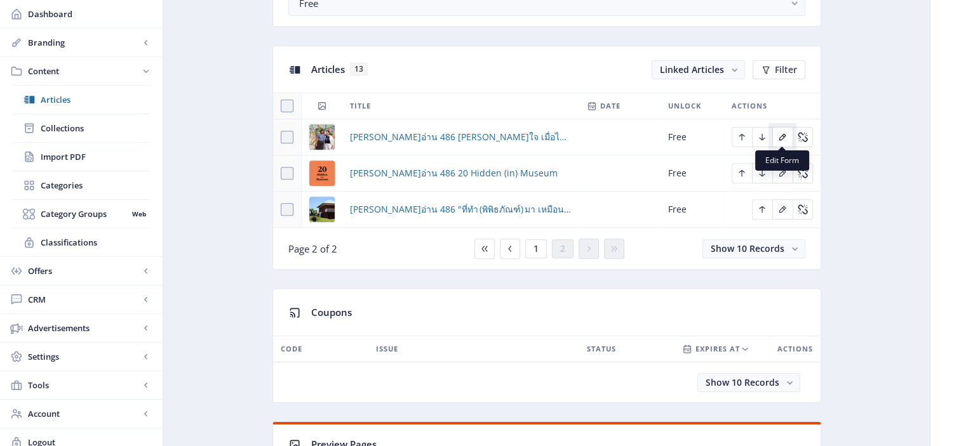
click at [786, 134] on icon "Edit page" at bounding box center [782, 137] width 10 height 10
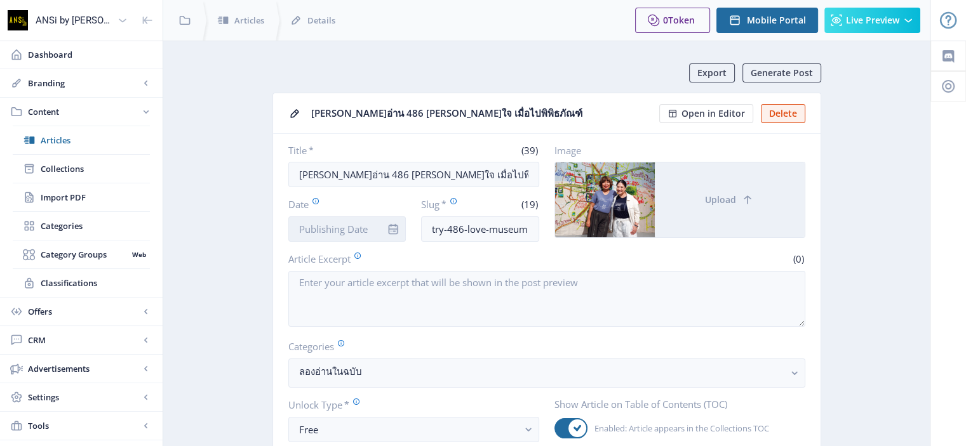
click at [354, 231] on input "Date" at bounding box center [347, 229] width 118 height 25
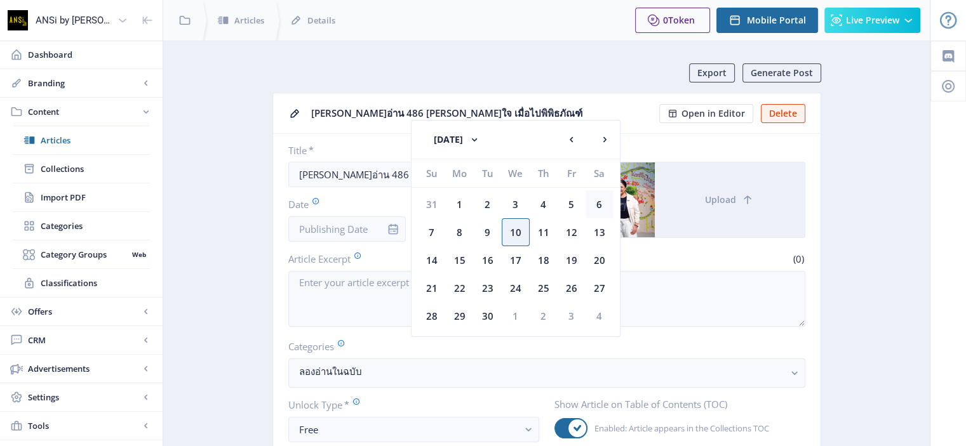
click at [598, 205] on div "6" at bounding box center [600, 205] width 28 height 28
type input "Sep 6, 2025"
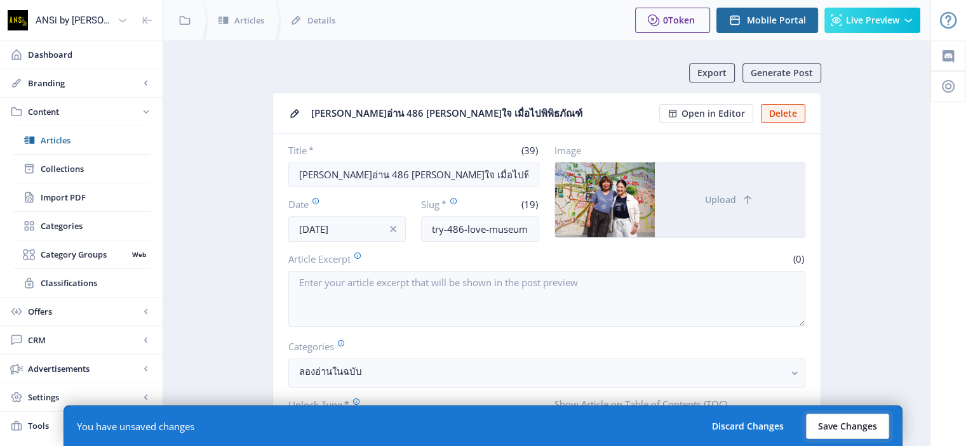
click at [841, 438] on button "Save Changes" at bounding box center [847, 426] width 83 height 25
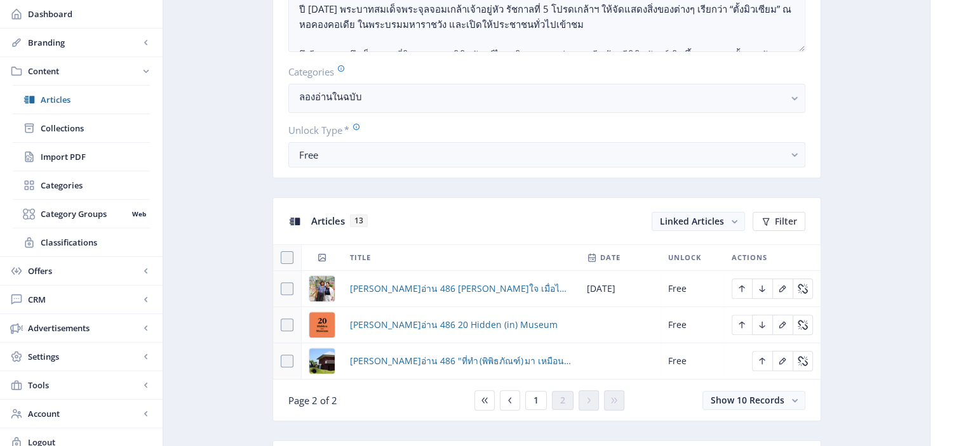
scroll to position [330, 0]
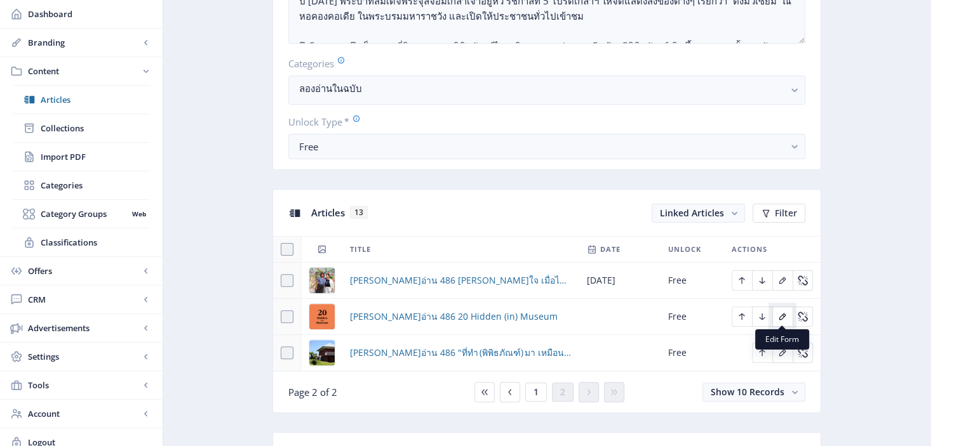
click at [780, 317] on icon "Edit page" at bounding box center [782, 317] width 7 height 7
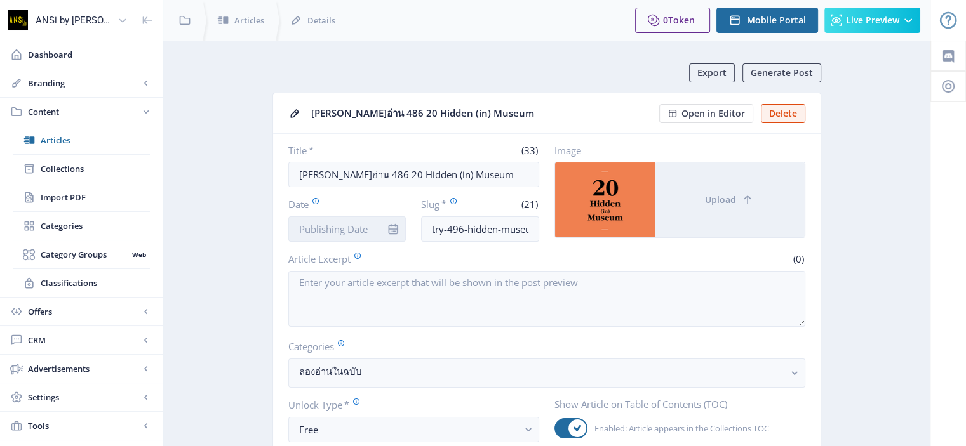
click at [359, 229] on input "Date" at bounding box center [347, 229] width 118 height 25
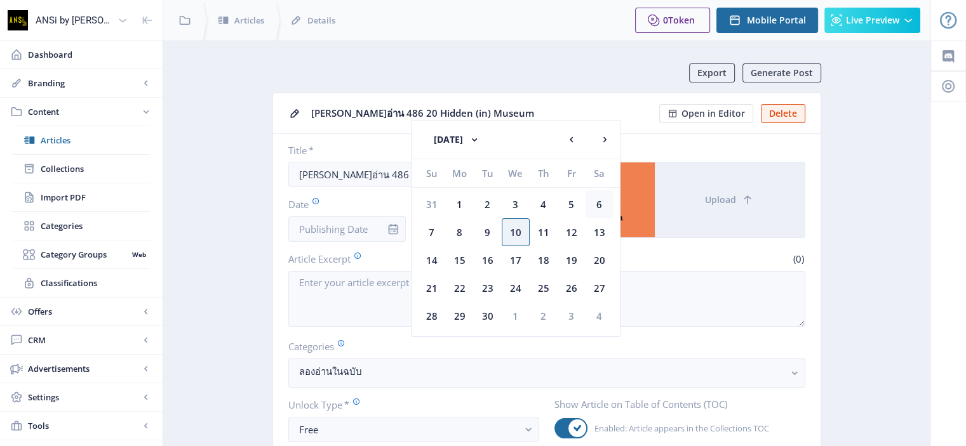
click at [594, 205] on div "6" at bounding box center [600, 205] width 28 height 28
type input "Sep 6, 2025"
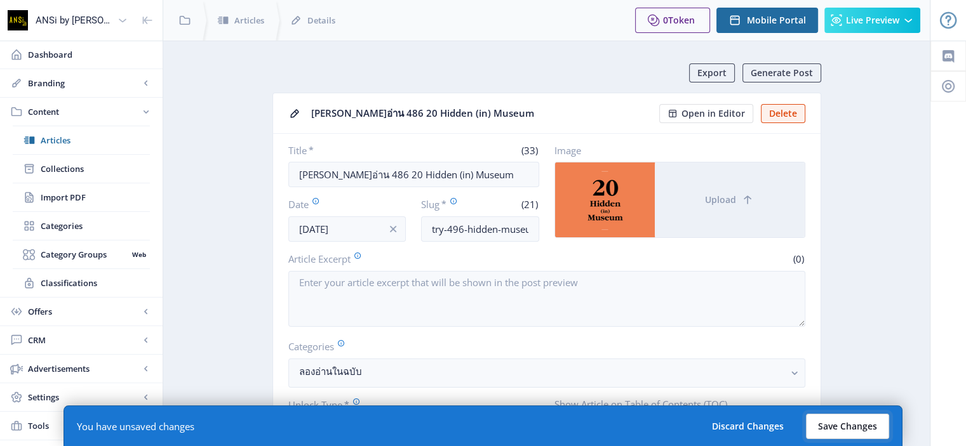
click at [830, 424] on button "Save Changes" at bounding box center [847, 426] width 83 height 25
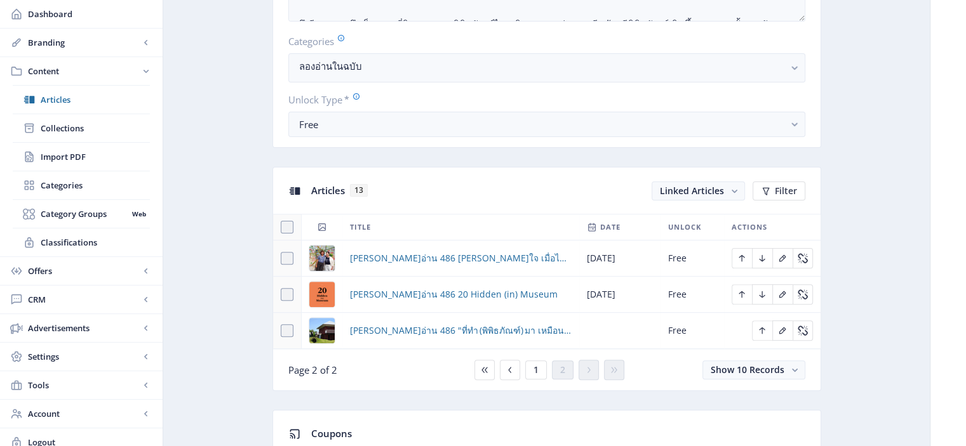
scroll to position [352, 0]
click at [783, 326] on icon "Edit page" at bounding box center [782, 331] width 10 height 10
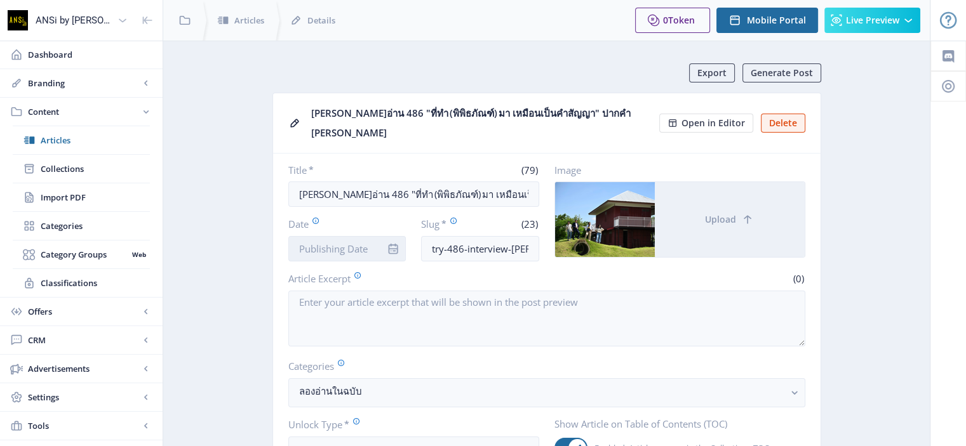
click at [356, 243] on input "Date" at bounding box center [347, 248] width 118 height 25
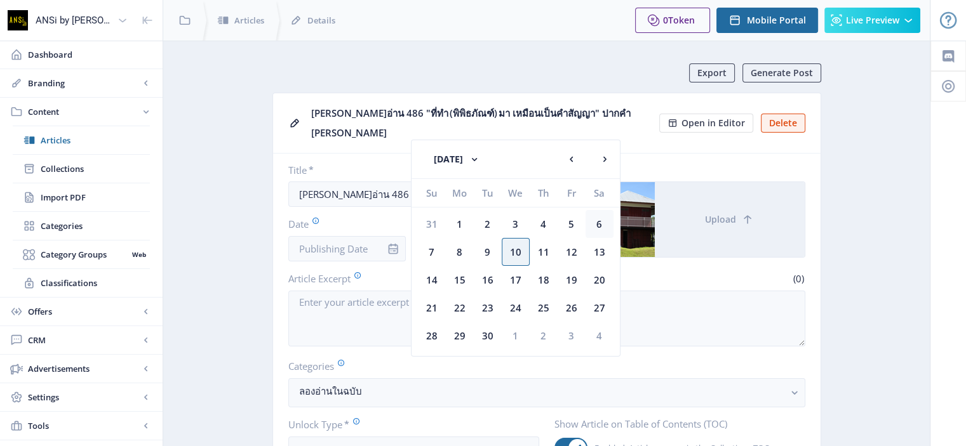
click at [603, 221] on div "6" at bounding box center [600, 224] width 28 height 28
type input "Sep 6, 2025"
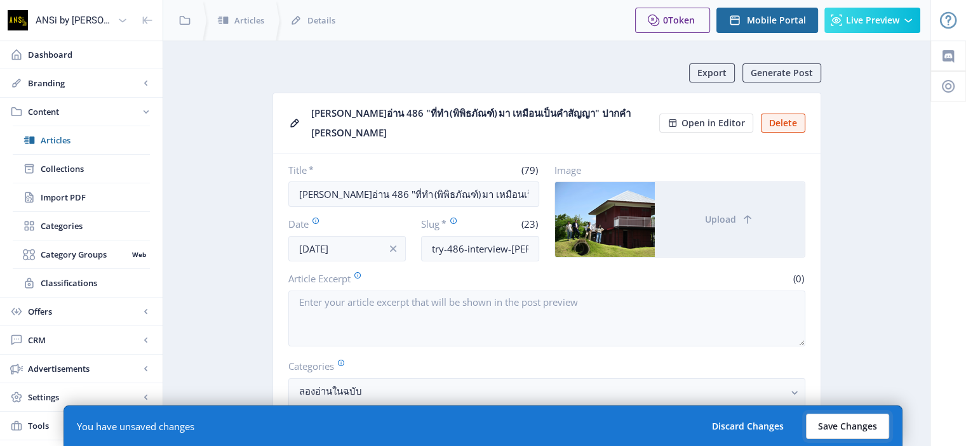
click at [828, 431] on button "Save Changes" at bounding box center [847, 426] width 83 height 25
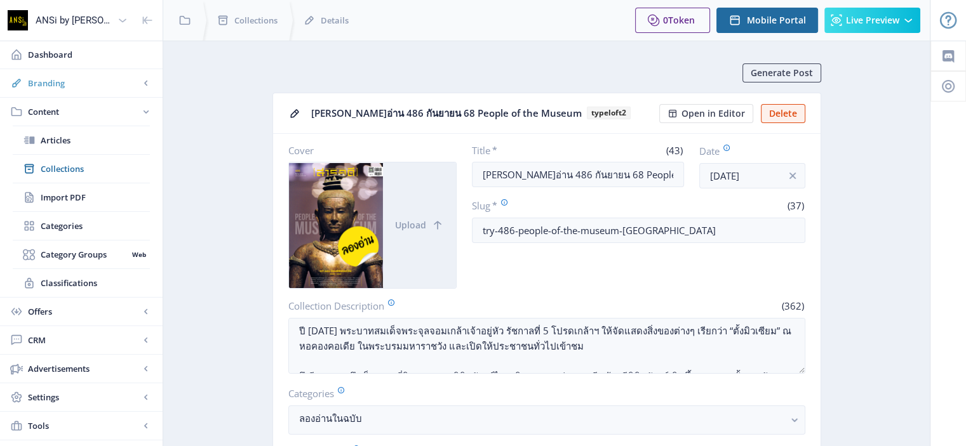
click at [80, 77] on span "Branding" at bounding box center [84, 83] width 112 height 13
click at [66, 144] on span "Appearance" at bounding box center [95, 140] width 109 height 13
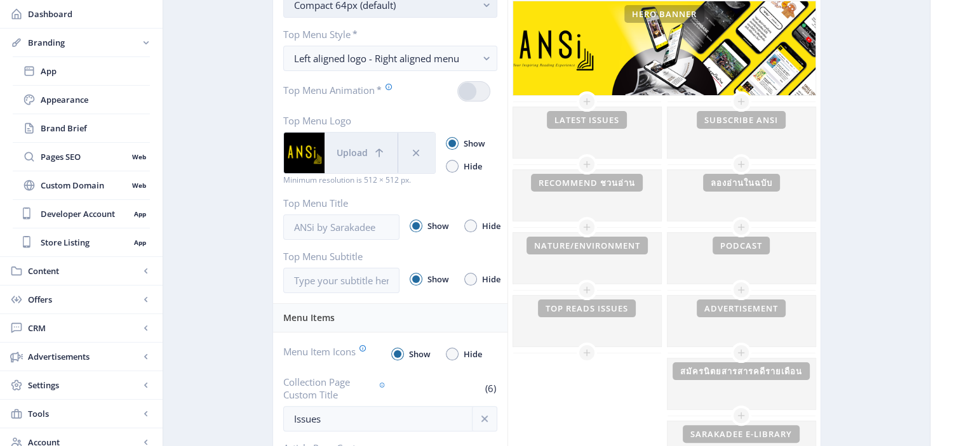
scroll to position [216, 0]
click at [634, 53] on div "This banner is currently hidden To show your banner image on the homepage, unhi…" at bounding box center [664, 48] width 302 height 95
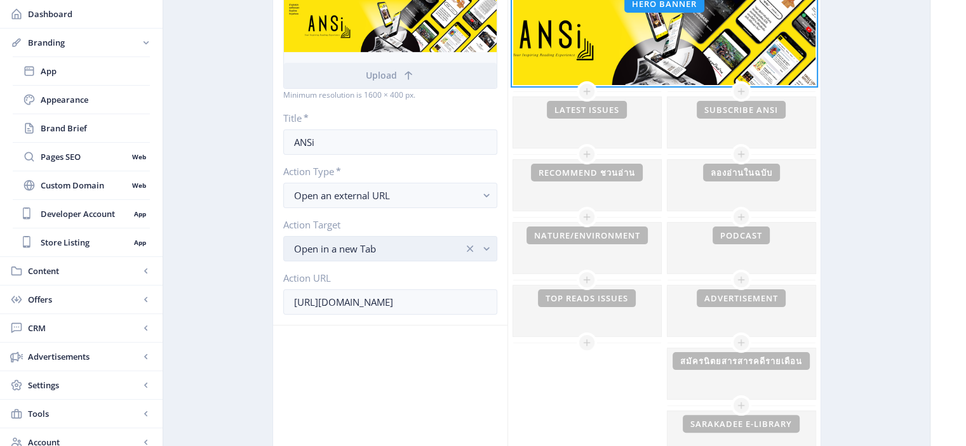
scroll to position [225, 0]
click at [584, 139] on div at bounding box center [587, 123] width 148 height 51
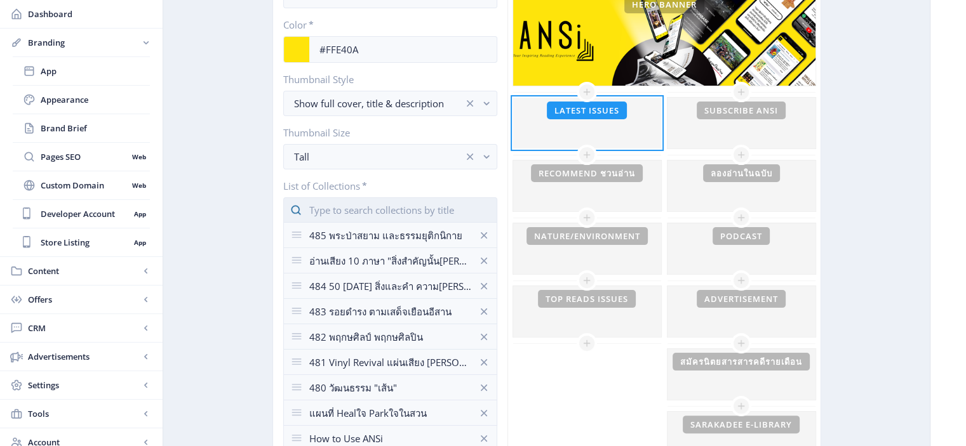
click at [356, 201] on input "text" at bounding box center [390, 210] width 214 height 25
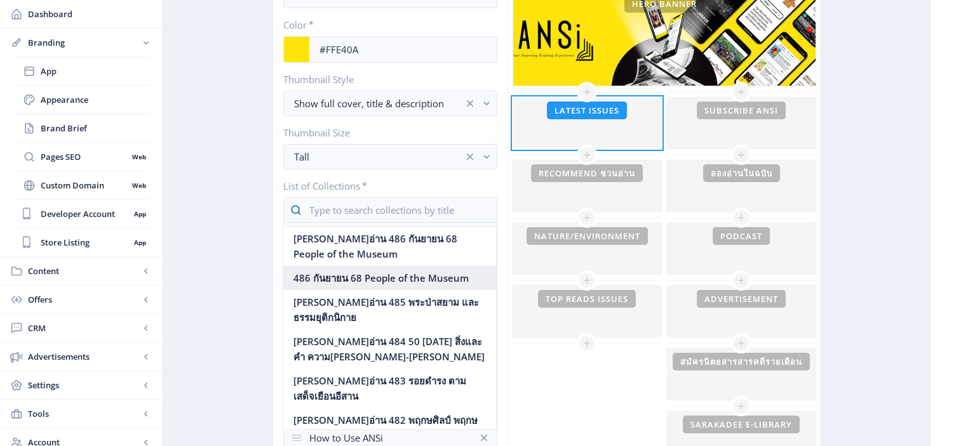
click at [333, 281] on nb-option "486 กันยายน 68 People of the Museum" at bounding box center [389, 278] width 213 height 24
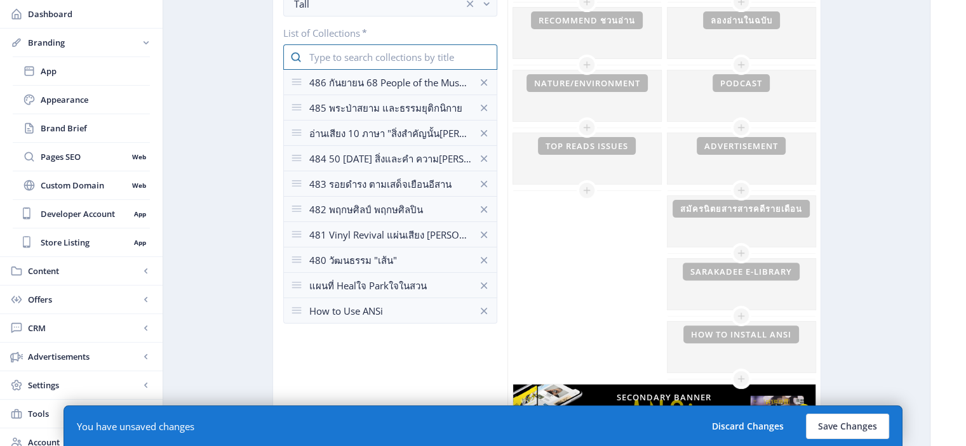
scroll to position [378, 0]
click at [482, 260] on icon at bounding box center [484, 261] width 13 height 13
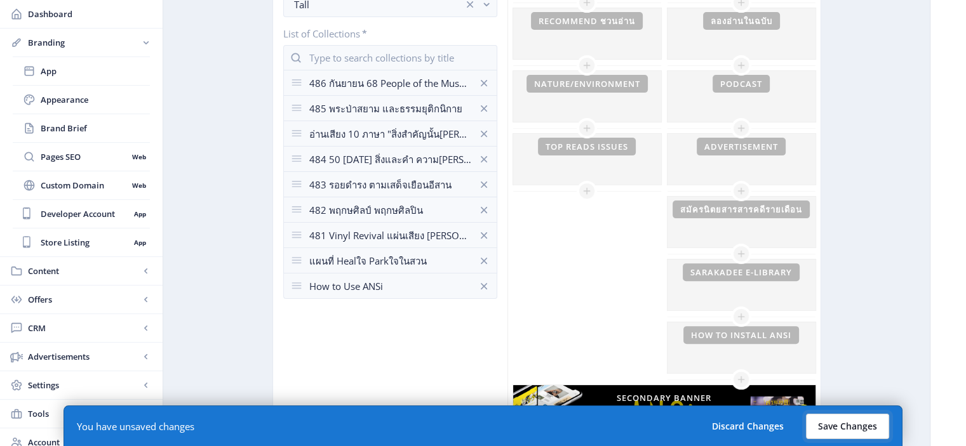
click at [833, 425] on button "Save Changes" at bounding box center [847, 426] width 83 height 25
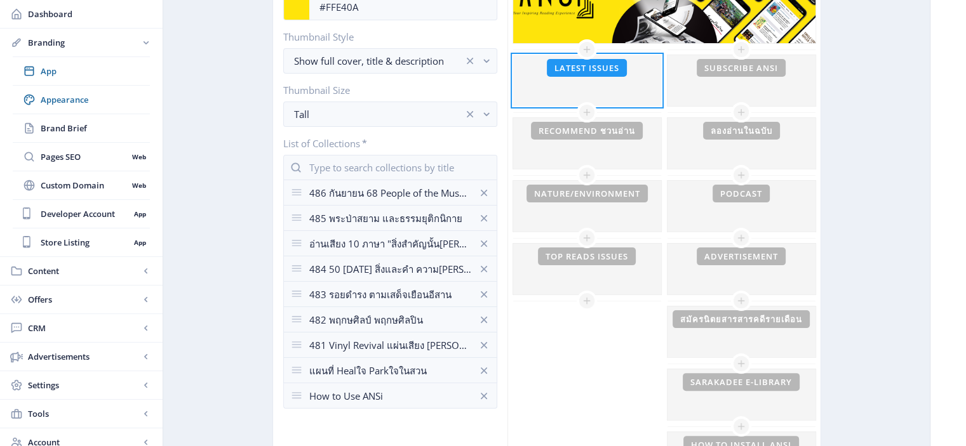
scroll to position [267, 0]
click at [577, 211] on div at bounding box center [587, 207] width 148 height 51
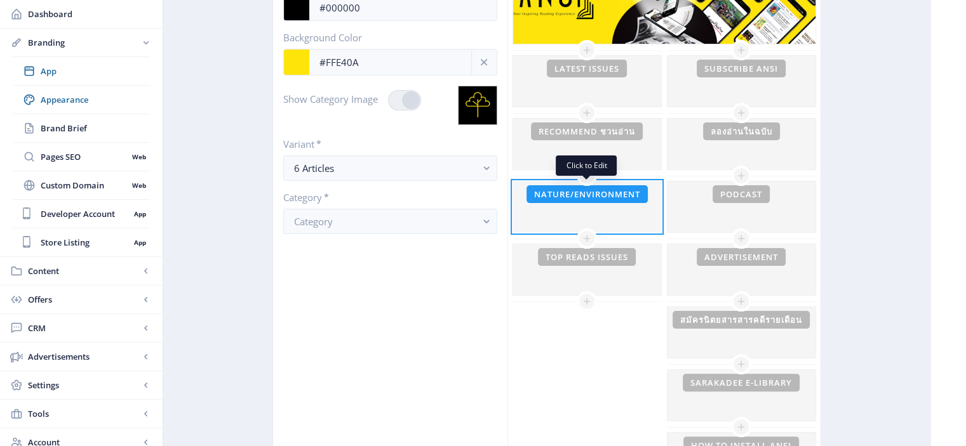
checkbox input "true"
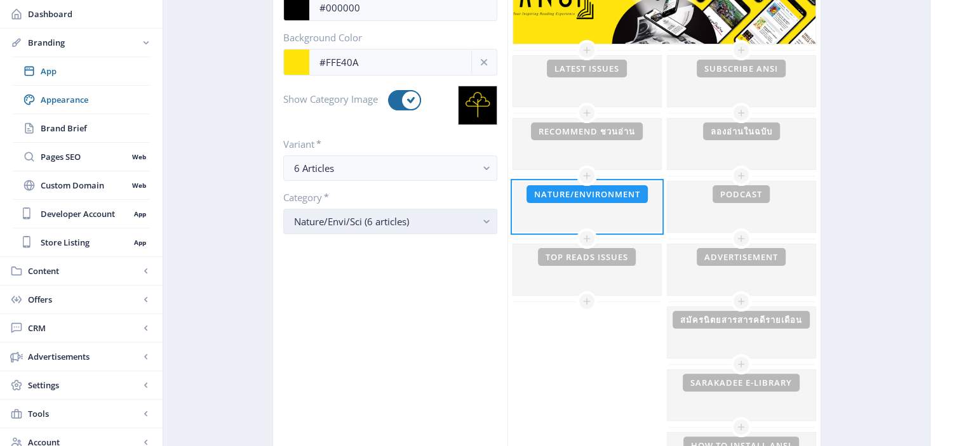
click at [486, 215] on rect "button" at bounding box center [486, 222] width 15 height 15
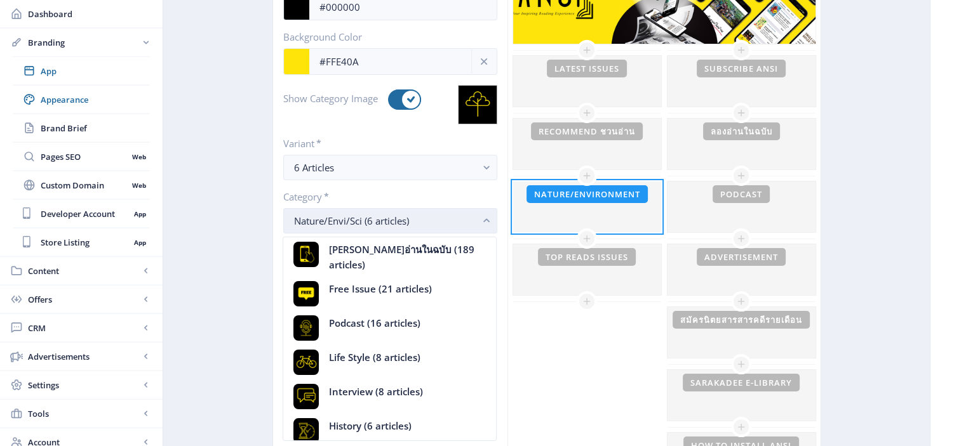
scroll to position [121, 0]
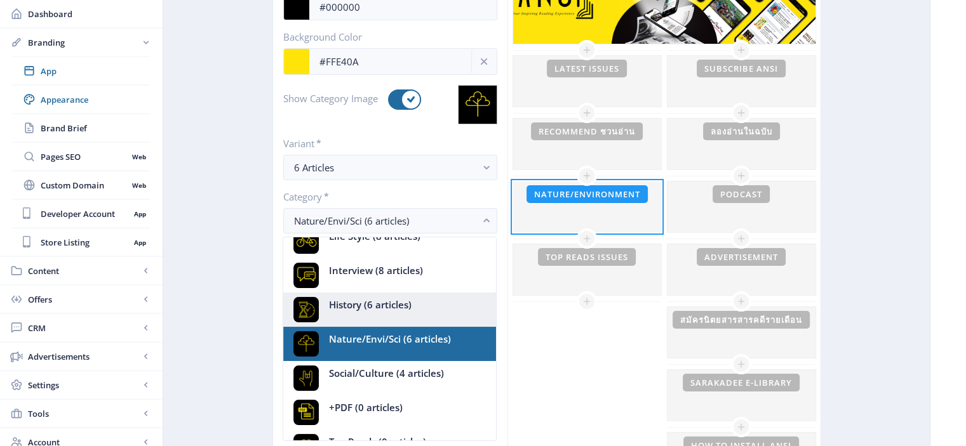
click at [384, 307] on div "History (6 articles)" at bounding box center [352, 309] width 118 height 25
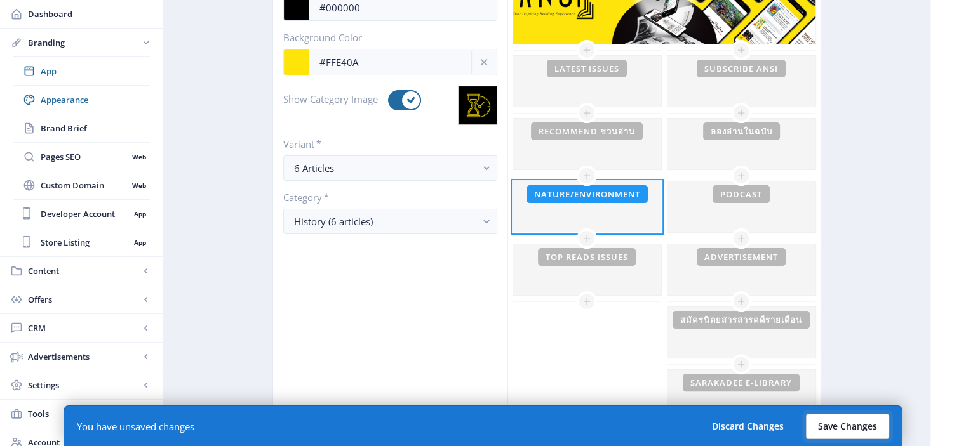
click at [836, 428] on button "Save Changes" at bounding box center [847, 426] width 83 height 25
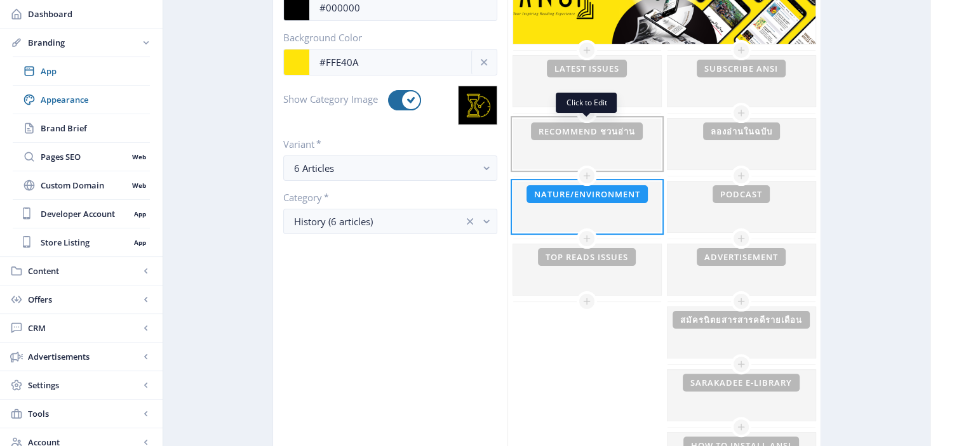
click at [579, 142] on div at bounding box center [587, 144] width 148 height 51
type input "Recommend ชวนอ่าน"
type input "#FFE40A"
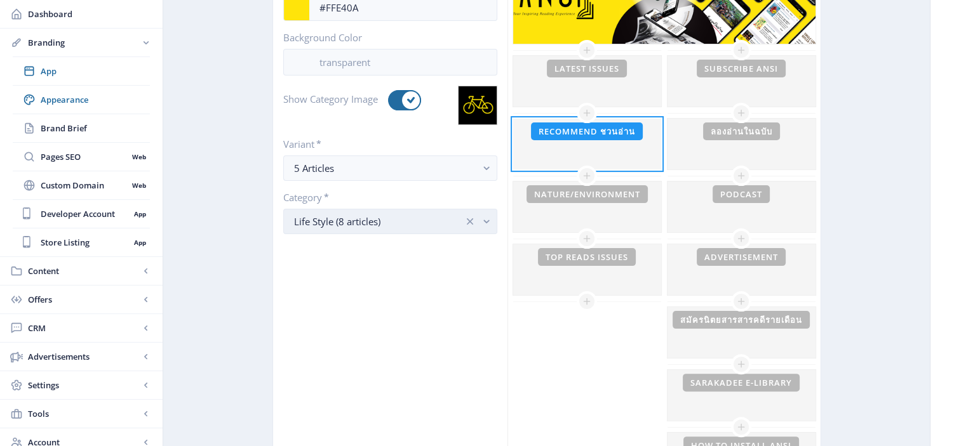
click at [483, 219] on rect "button" at bounding box center [486, 222] width 15 height 15
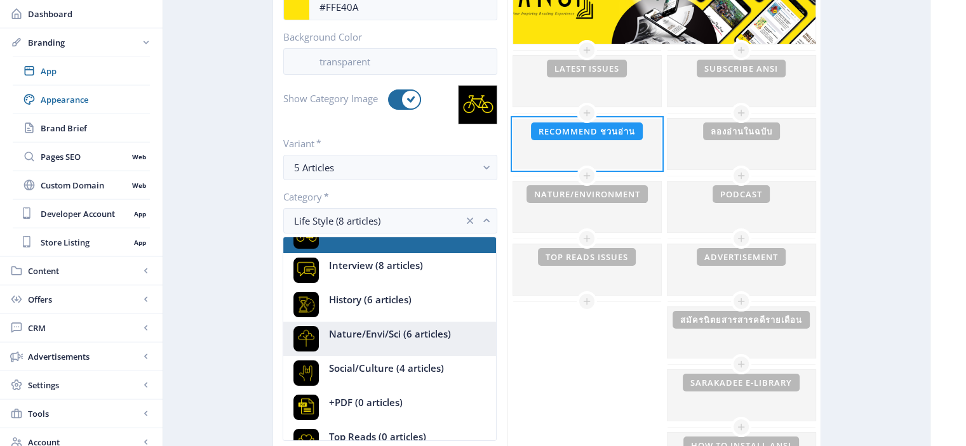
scroll to position [126, 0]
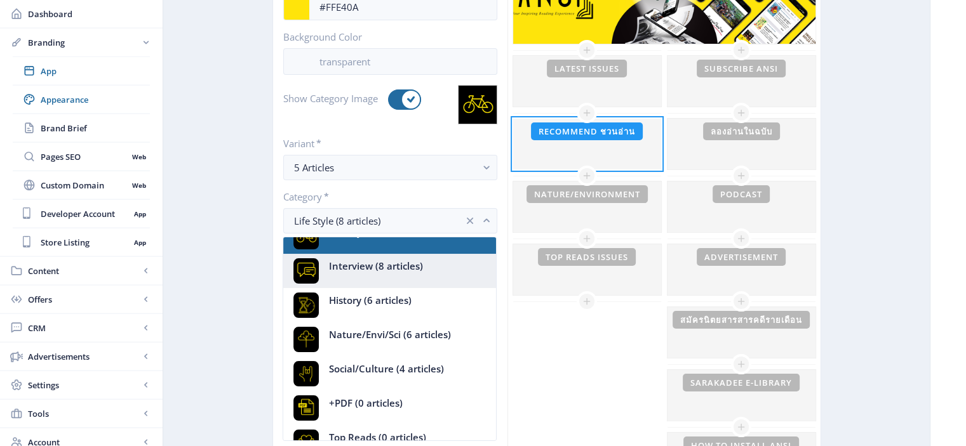
click at [377, 264] on span "Interview (8 articles)" at bounding box center [376, 265] width 94 height 15
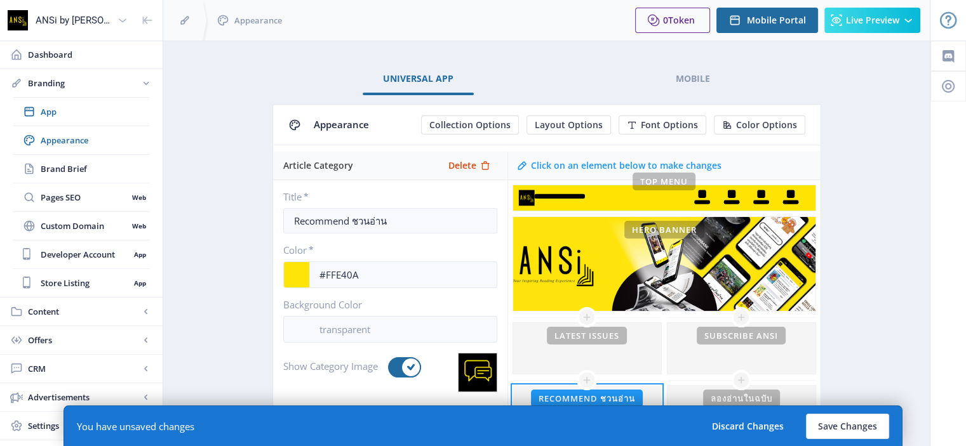
scroll to position [267, 0]
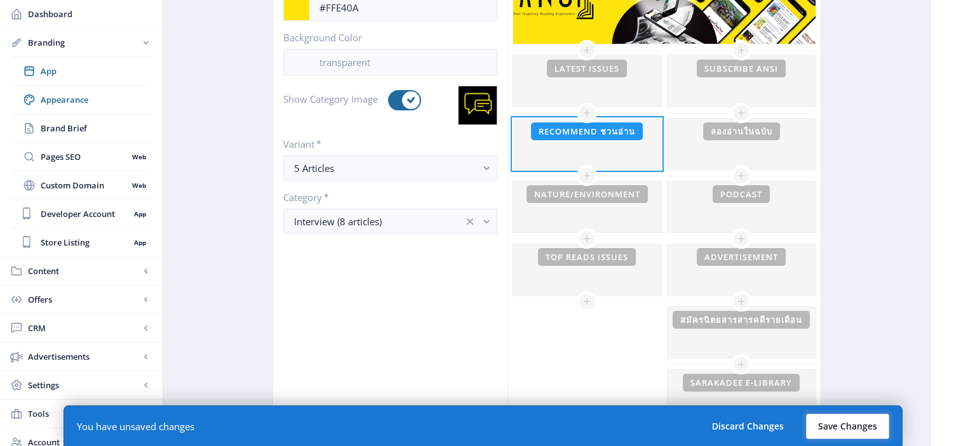
click at [848, 424] on button "Save Changes" at bounding box center [847, 426] width 83 height 25
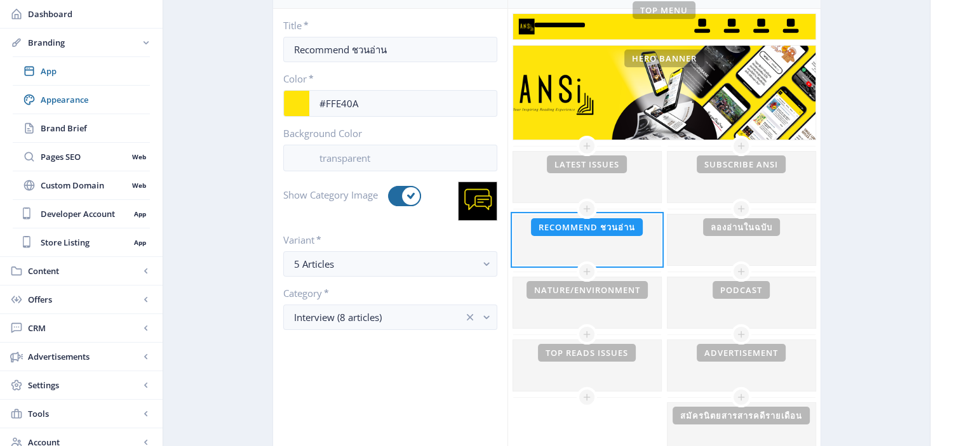
scroll to position [170, 0]
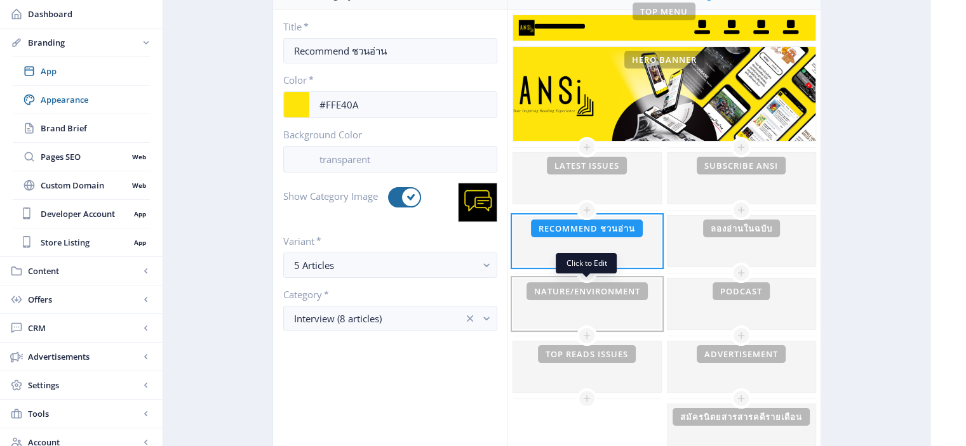
click at [575, 312] on div at bounding box center [587, 304] width 148 height 51
type input "Nature/Environment"
type input "#000000"
type input "#FFE40A"
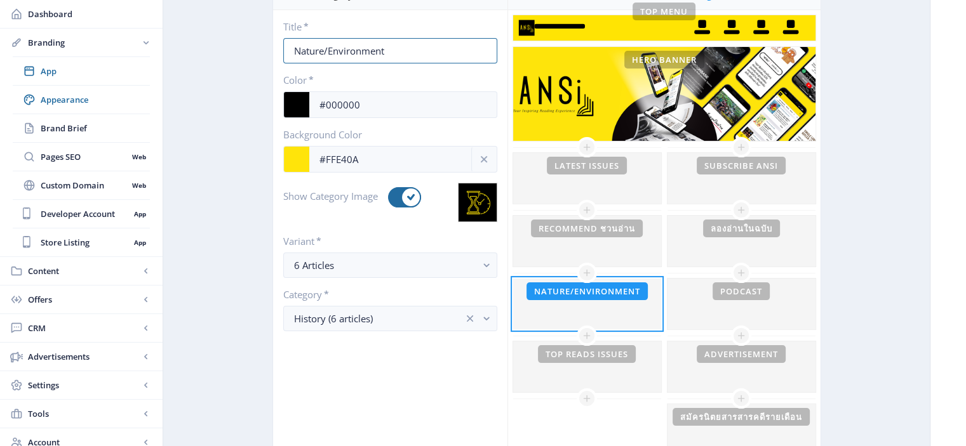
drag, startPoint x: 398, startPoint y: 50, endPoint x: 271, endPoint y: 53, distance: 126.4
click at [273, 53] on div "Title * Nature/Environment Color * #000000 Background Color #FFE40A Show Catego…" at bounding box center [390, 176] width 234 height 332
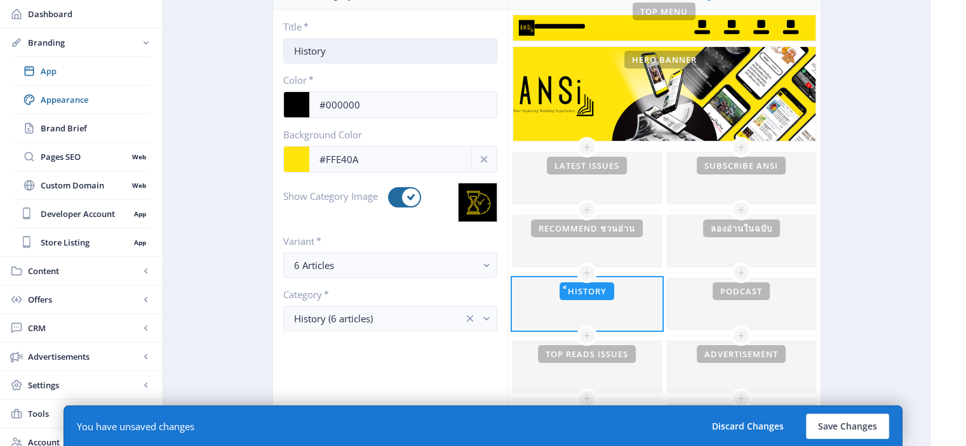
click at [295, 52] on input "็History" at bounding box center [390, 50] width 214 height 25
type input "History"
click at [831, 425] on button "Save Changes" at bounding box center [847, 426] width 83 height 25
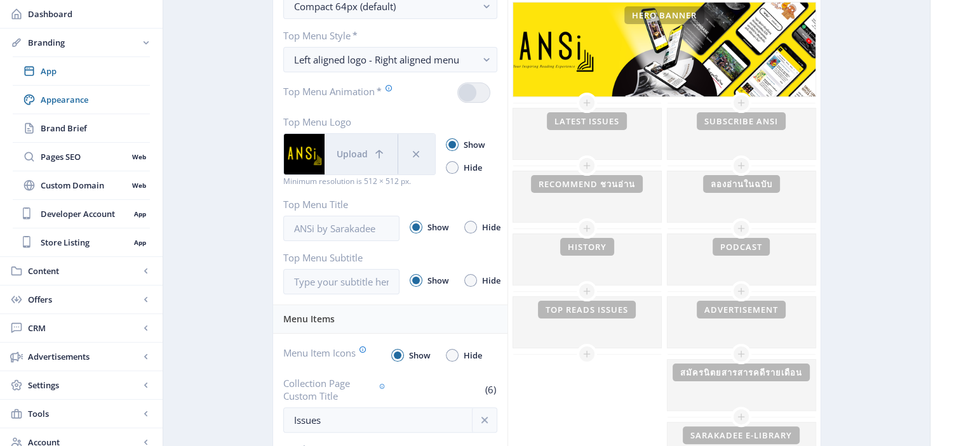
scroll to position [269, 0]
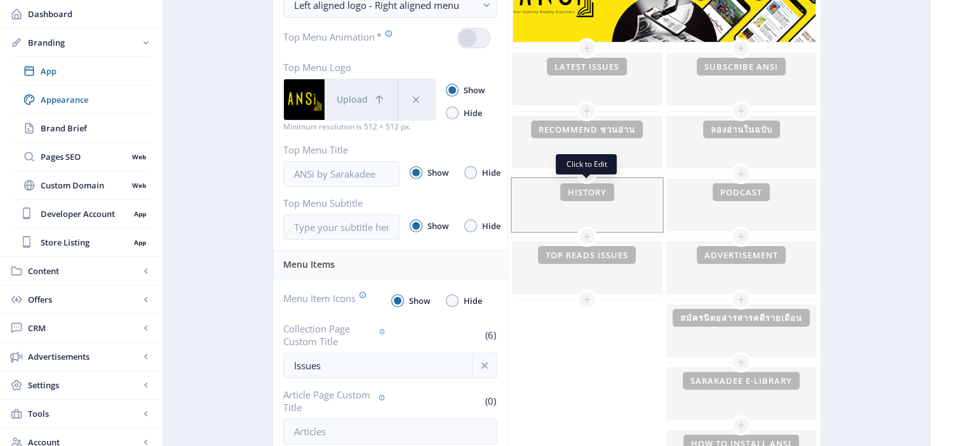
click at [624, 206] on div at bounding box center [587, 205] width 148 height 51
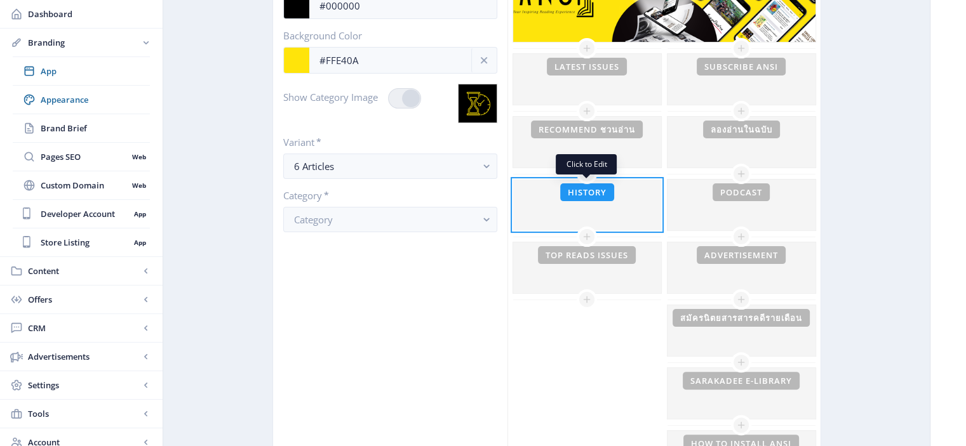
checkbox input "true"
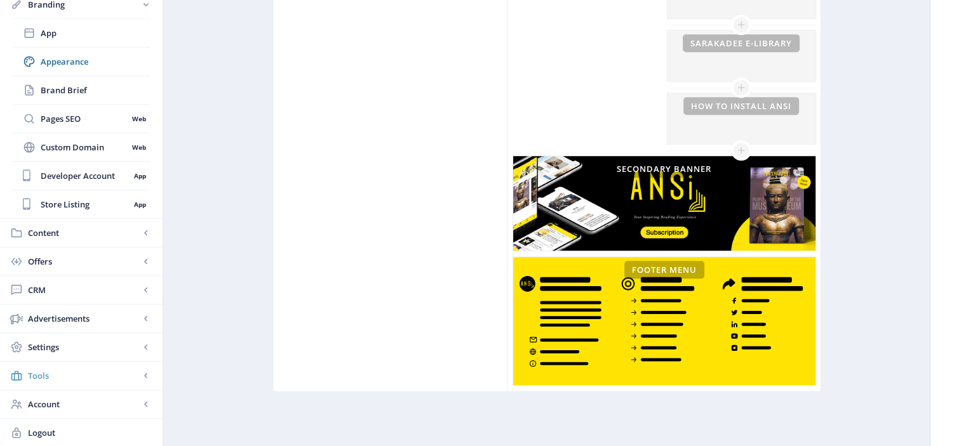
scroll to position [606, 0]
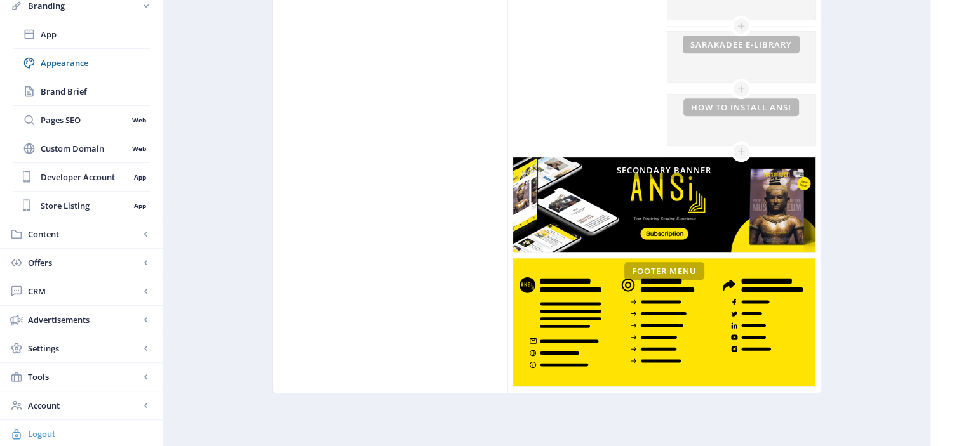
click at [43, 432] on span "Logout" at bounding box center [90, 434] width 124 height 13
